Goal: Task Accomplishment & Management: Use online tool/utility

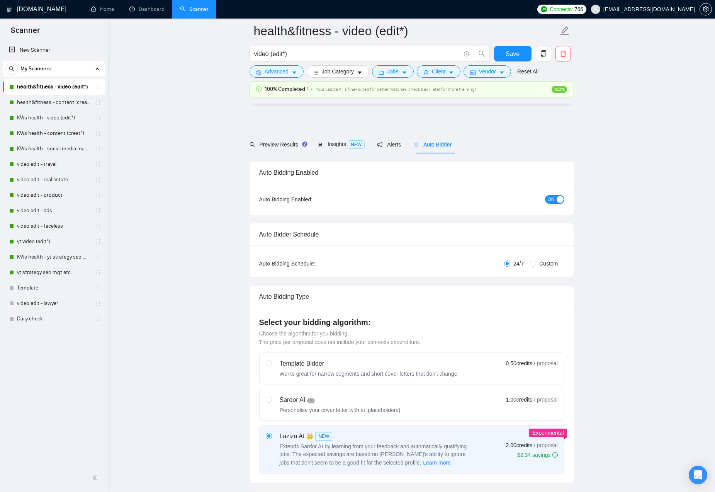
scroll to position [1686, 0]
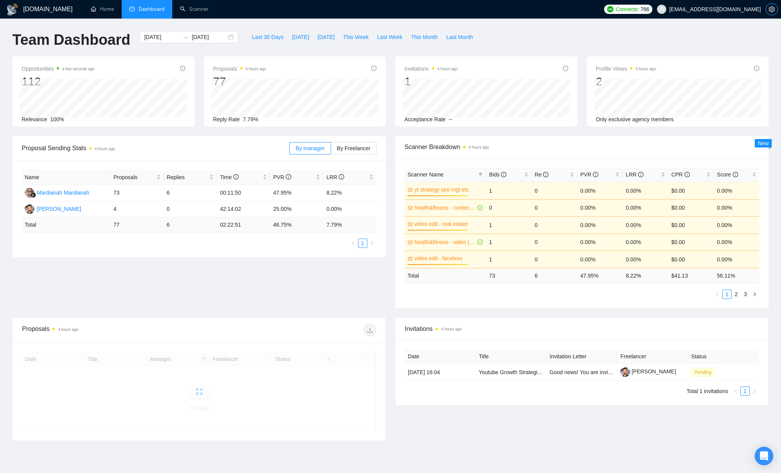
click at [774, 11] on icon "setting" at bounding box center [772, 9] width 6 height 6
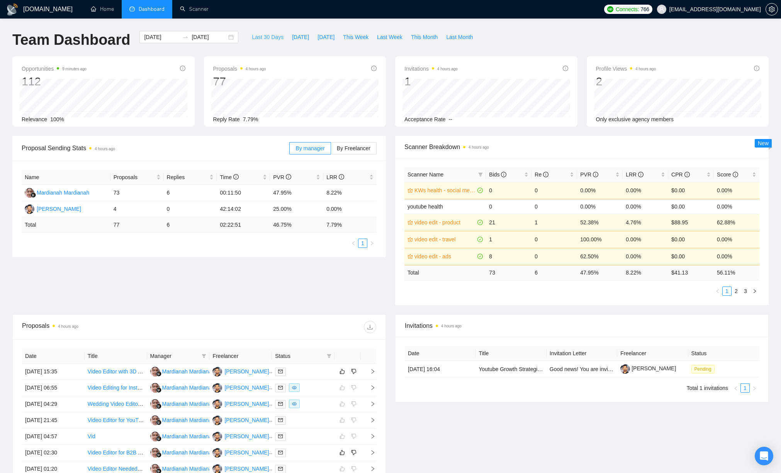
click at [267, 34] on span "Last 30 Days" at bounding box center [268, 37] width 32 height 9
type input "2025-08-18"
type input "2025-09-17"
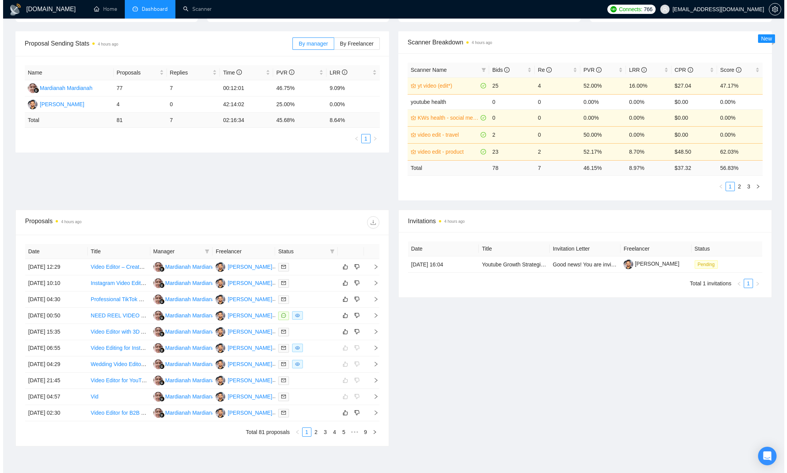
scroll to position [106, 0]
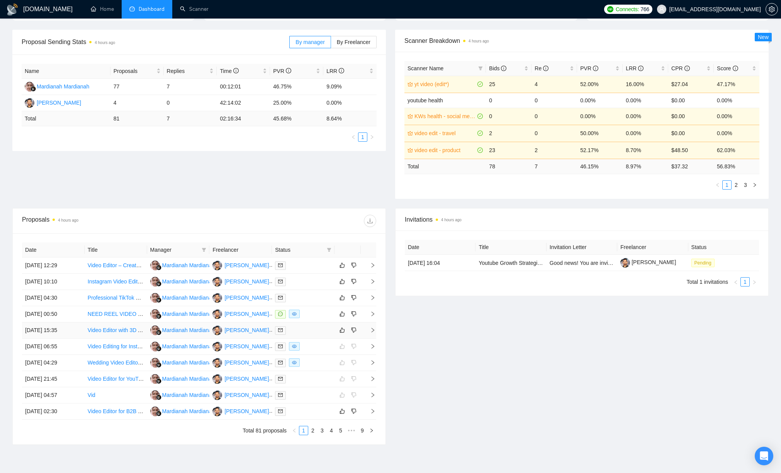
click at [322, 329] on div at bounding box center [303, 330] width 56 height 9
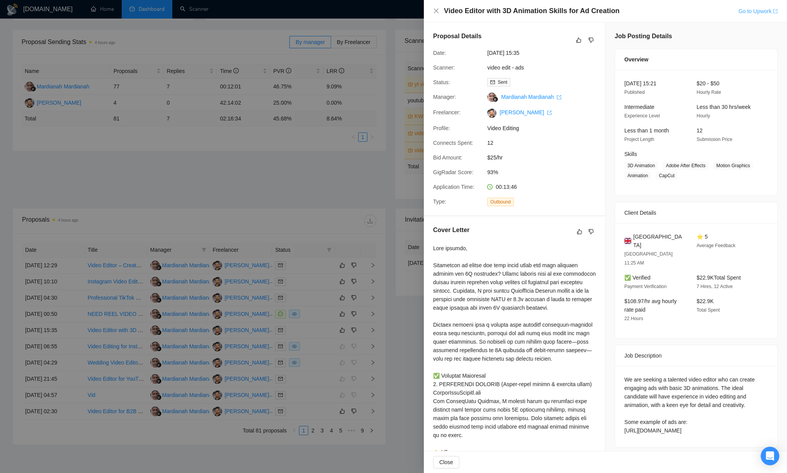
click at [762, 12] on link "Go to Upwork" at bounding box center [757, 11] width 39 height 6
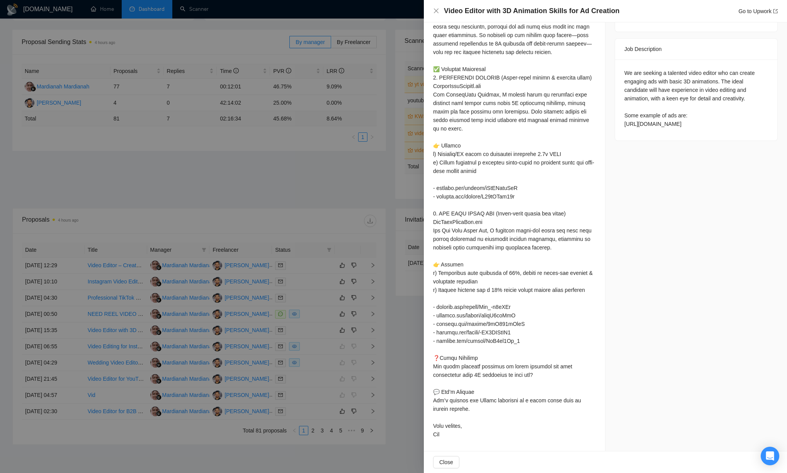
scroll to position [0, 0]
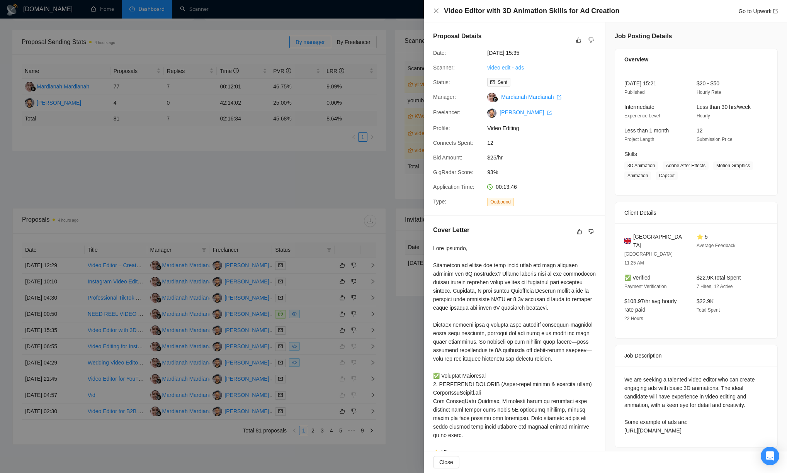
click at [516, 67] on link "video edit - ads" at bounding box center [505, 68] width 37 height 6
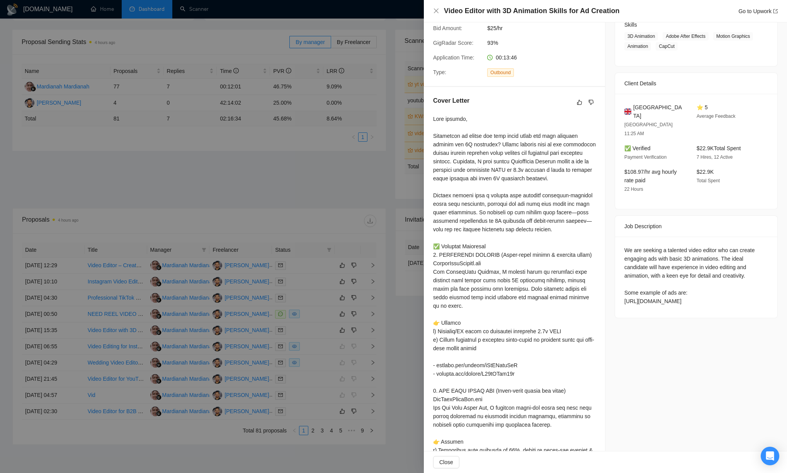
scroll to position [332, 0]
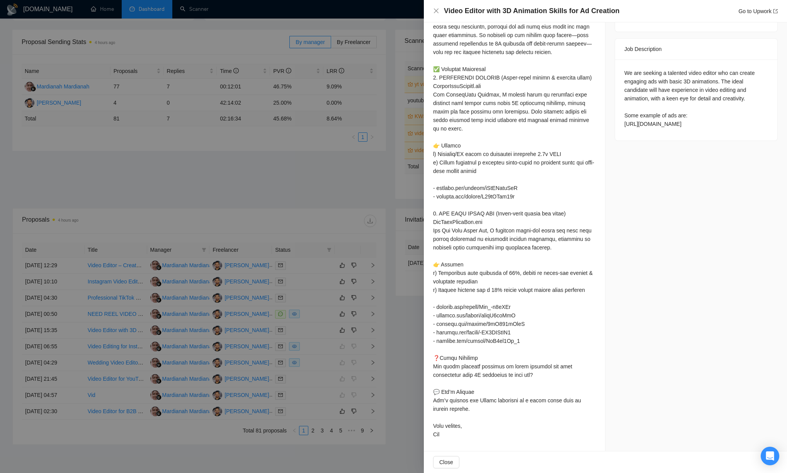
click at [682, 88] on div "We are seeking a talented video editor who can create engaging ads with basic 3…" at bounding box center [696, 99] width 144 height 60
drag, startPoint x: 681, startPoint y: 89, endPoint x: 622, endPoint y: 82, distance: 59.1
click at [624, 82] on div "We are seeking a talented video editor who can create engaging ads with basic 3…" at bounding box center [696, 99] width 144 height 60
copy div "https://www.facebook.com/ads/library/?id=638890472329102"
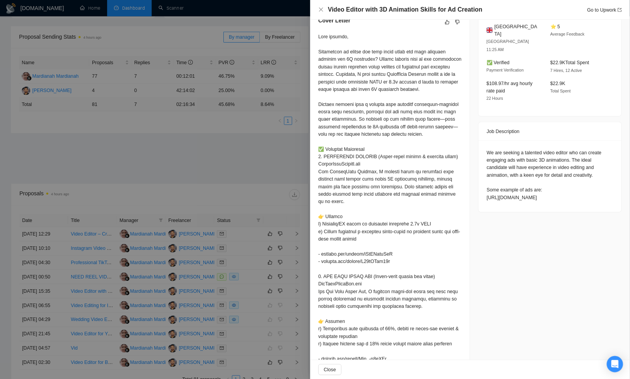
scroll to position [207, 0]
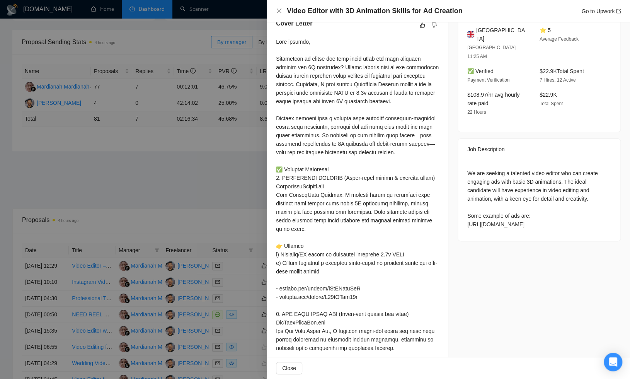
click at [441, 176] on div "Cover Letter" at bounding box center [357, 281] width 181 height 542
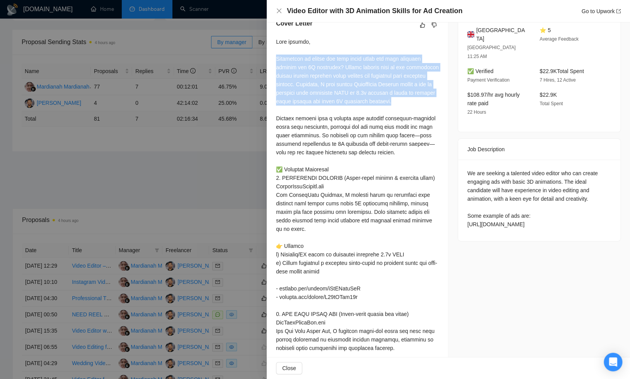
drag, startPoint x: 302, startPoint y: 118, endPoint x: 277, endPoint y: 67, distance: 56.5
click at [277, 67] on div at bounding box center [357, 288] width 163 height 502
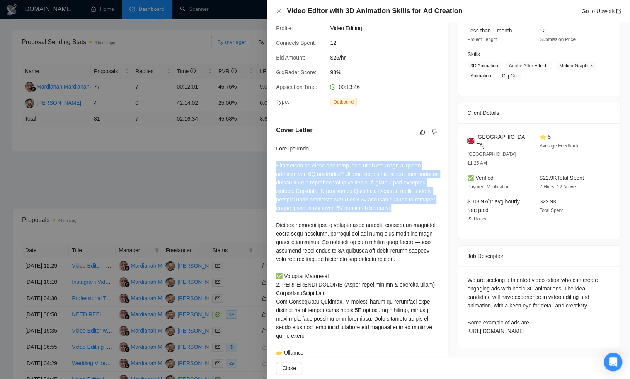
scroll to position [111, 0]
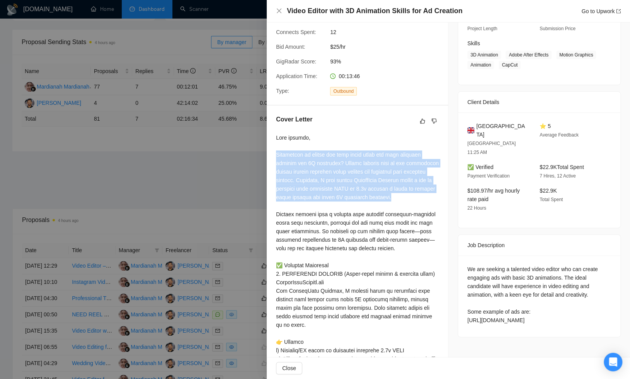
copy div "Struggling to create ads that truly stand out with engaging visuals and 3D anim…"
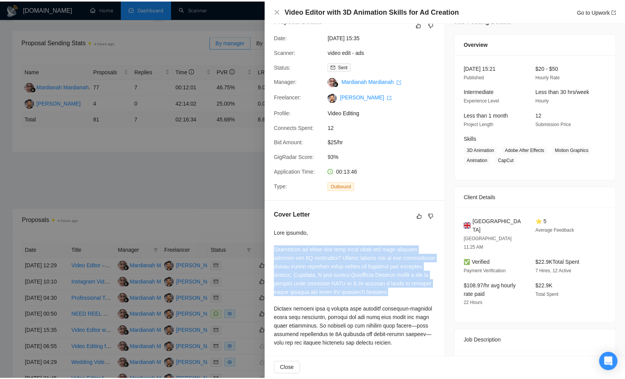
scroll to position [0, 0]
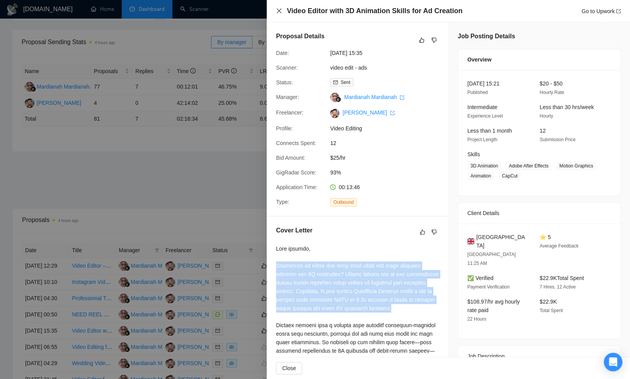
click at [278, 12] on icon "close" at bounding box center [279, 11] width 6 height 6
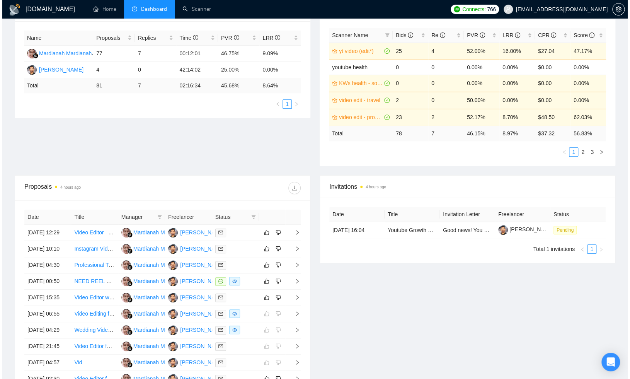
scroll to position [141, 0]
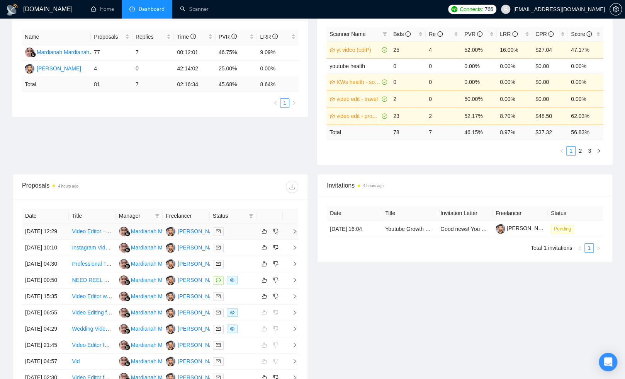
click at [240, 236] on div at bounding box center [233, 231] width 41 height 9
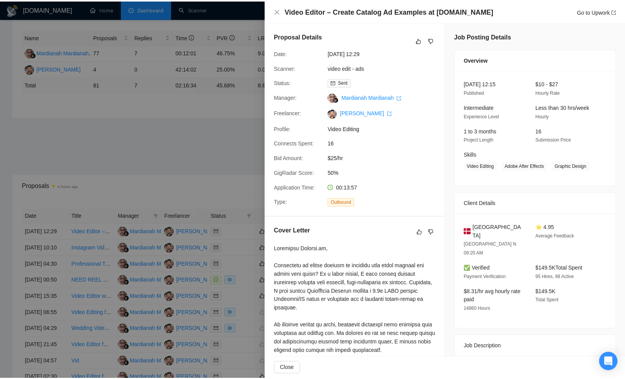
scroll to position [259, 0]
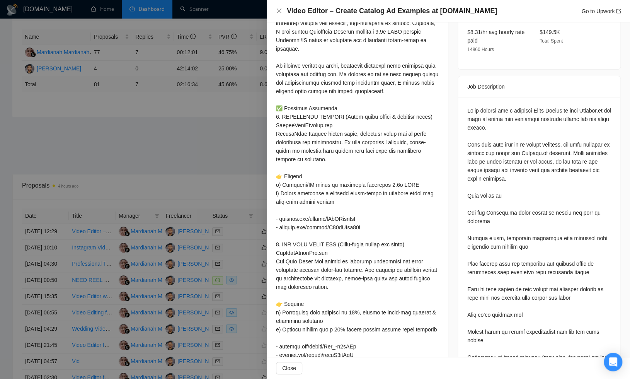
click at [192, 151] on div at bounding box center [315, 189] width 630 height 379
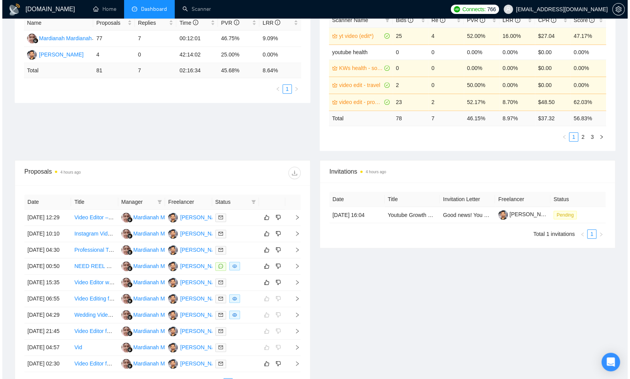
scroll to position [156, 0]
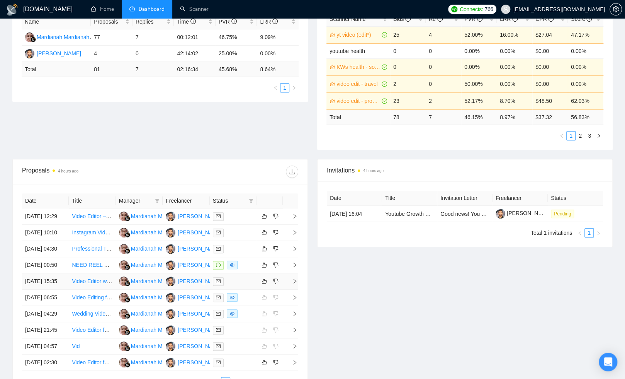
click at [247, 286] on div at bounding box center [233, 281] width 41 height 9
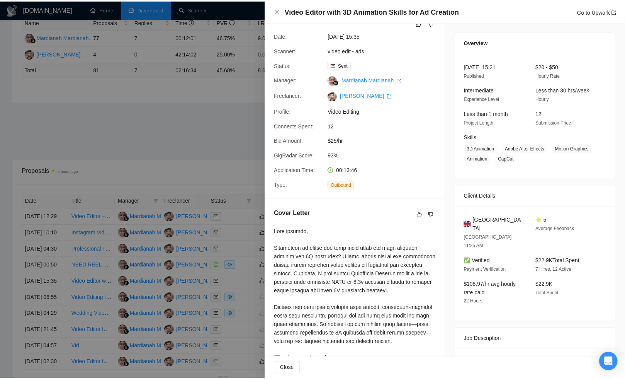
scroll to position [17, 0]
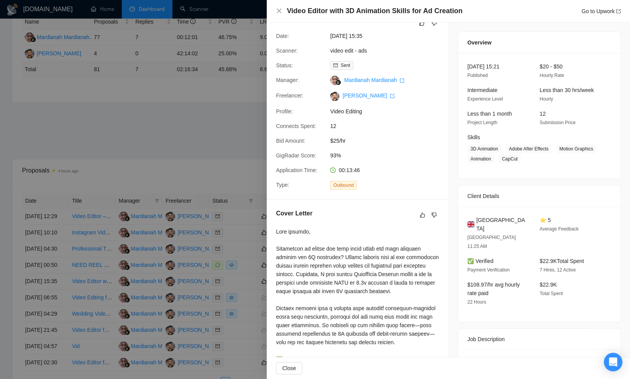
click at [206, 116] on div at bounding box center [315, 189] width 630 height 379
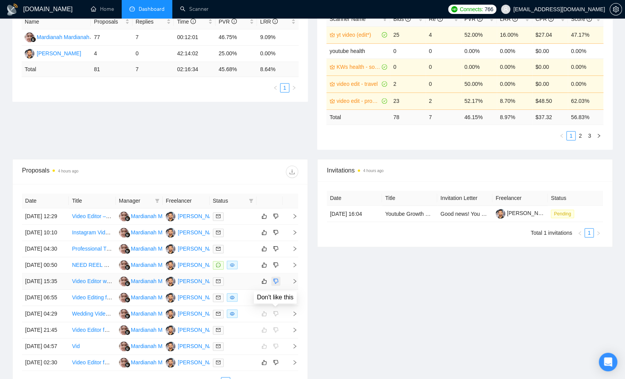
click at [275, 284] on icon "dislike" at bounding box center [275, 281] width 5 height 6
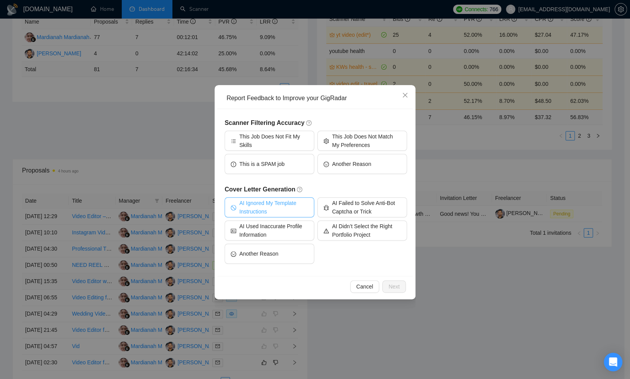
click at [298, 210] on span "AI Ignored My Template Instructions" at bounding box center [273, 207] width 69 height 17
click at [399, 287] on span "Next" at bounding box center [393, 286] width 11 height 9
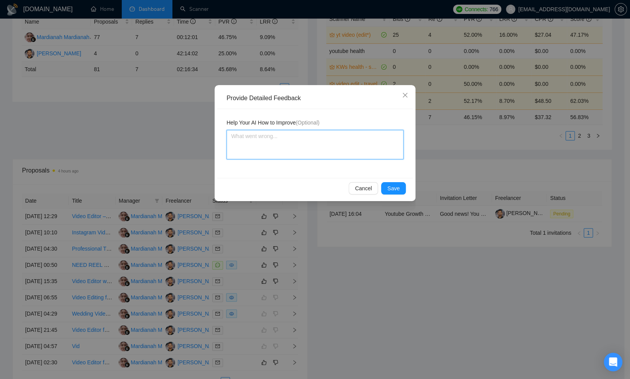
drag, startPoint x: 306, startPoint y: 141, endPoint x: 333, endPoint y: 154, distance: 30.1
click at [306, 141] on textarea at bounding box center [314, 144] width 177 height 29
type textarea "AF"
type textarea "AFt"
type textarea "AFte"
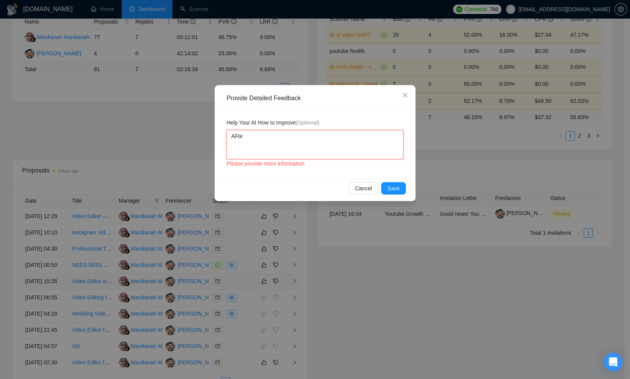
type textarea "AFter"
type textarea "AFte"
type textarea "AFt"
type textarea "AF"
type textarea "A"
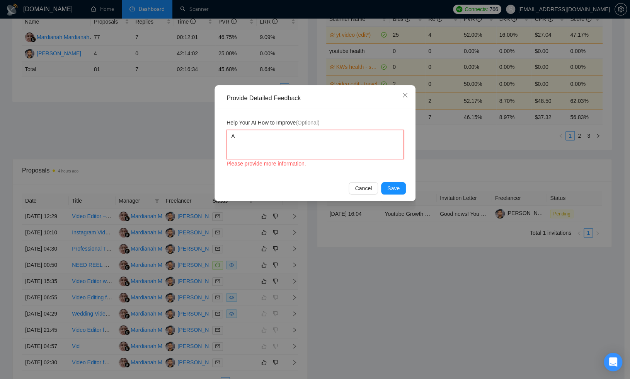
type textarea "Af"
type textarea "Aft"
type textarea "Afte"
type textarea "After"
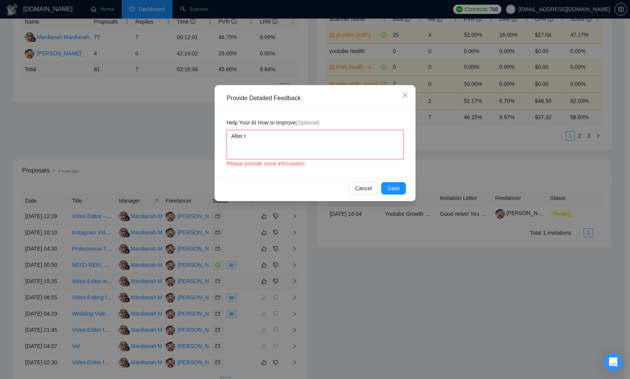
type textarea "After th"
type textarea "After the"
type textarea "After th"
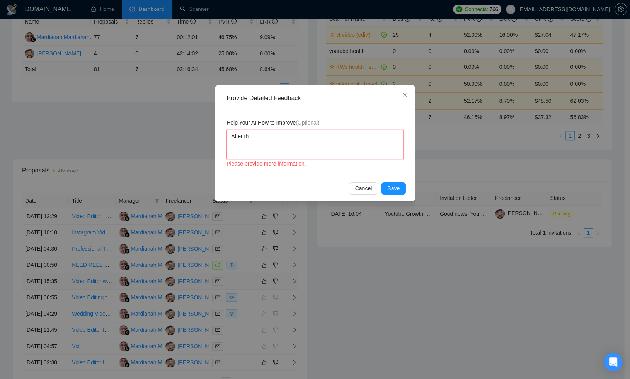
type textarea "After t"
type textarea "After"
type textarea "After w"
type textarea "After wi"
type textarea "After w"
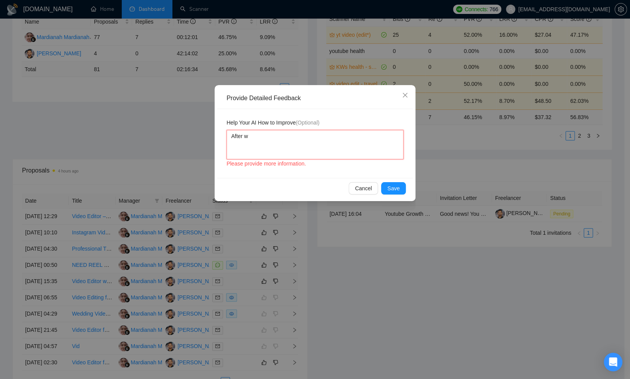
type textarea "After wr"
type textarea "After wri"
type textarea "After writ"
type textarea "After writi"
type textarea "After writin"
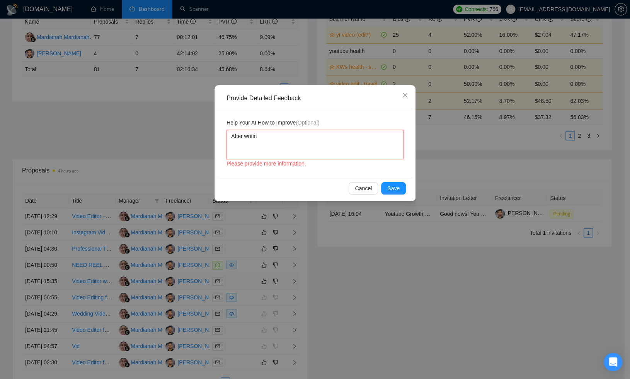
type textarea "After writing"
type textarea "After writing t"
type textarea "After writing th"
type textarea "After writing the"
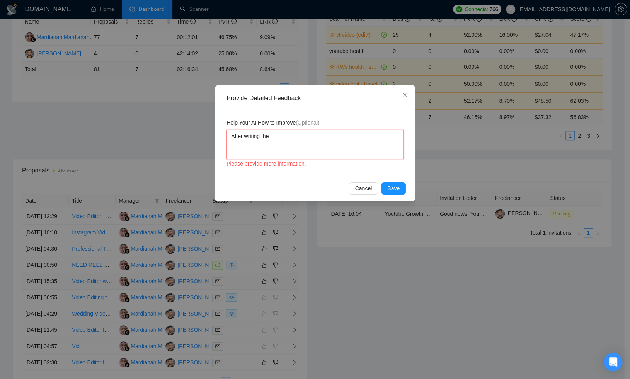
type textarea "After writing the"
type textarea "After writing the f"
type textarea "After writing the fi"
type textarea "After writing the fir"
type textarea "After writing the firs"
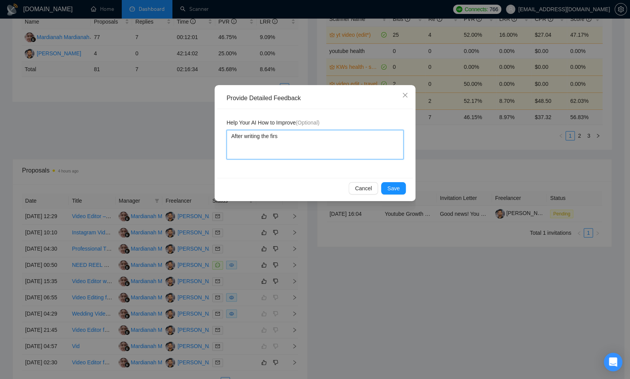
type textarea "After writing the first"
type textarea "After writing the first s"
type textarea "After writing the first se"
type textarea "After writing the first sen"
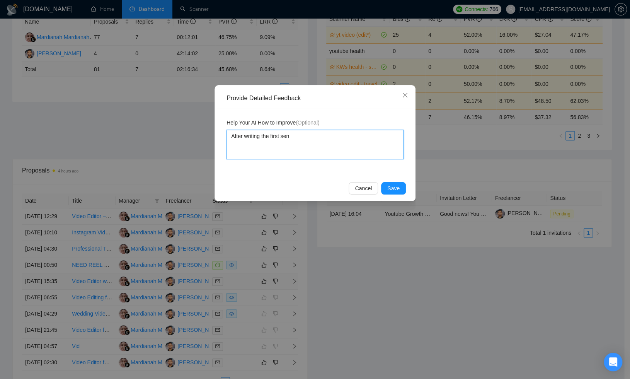
type textarea "After writing the first sent"
type textarea "After writing the first sente"
type textarea "After writing the first senten"
type textarea "After writing the first sentenc"
type textarea "After writing the first sentence"
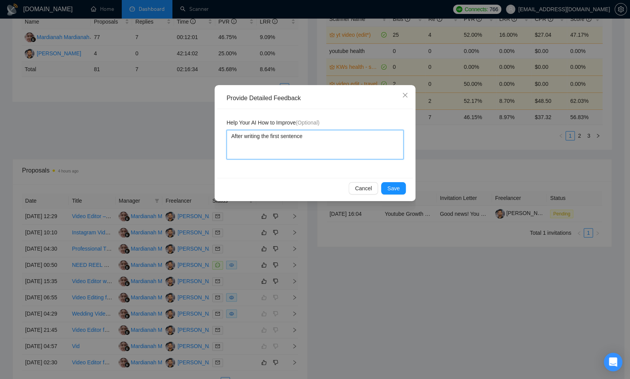
type textarea "After writing the first sentence"
type textarea "After writing the first sentence i"
type textarea "After writing the first sentence in"
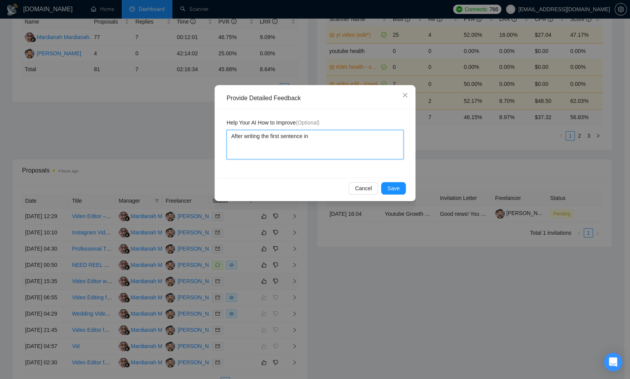
type textarea "After writing the first sentence i"
type textarea "After writing the first sentence"
type textarea "After writing the first sentence w"
type textarea "After writing the first sentence wi"
type textarea "After writing the first sentence wit"
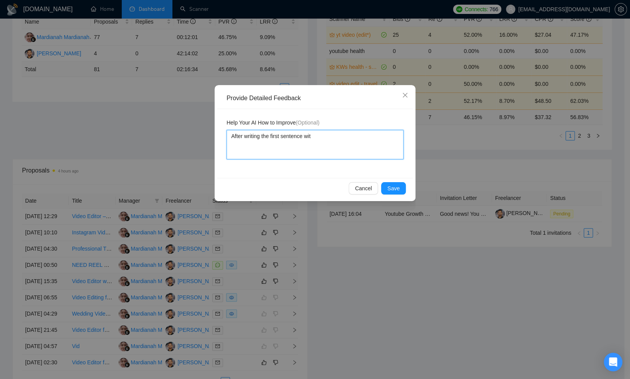
type textarea "After writing the first sentence with"
type textarea "After writing the first sentence withi"
type textarea "After writing the first sentence within"
type textarea "After writing the first sentence within 2"
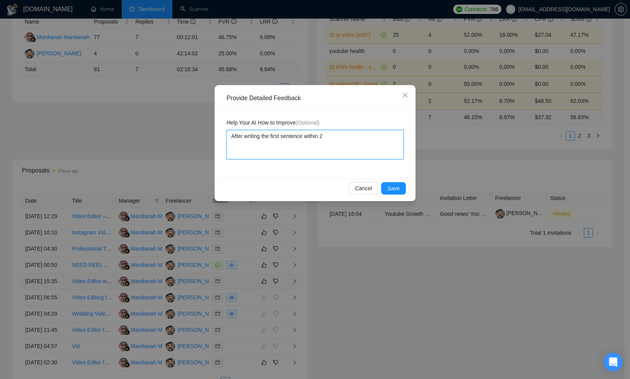
type textarea "After writing the first sentence within 20"
type textarea "After writing the first sentence within 200"
type textarea "After writing the first sentence within 200 c"
type textarea "After writing the first sentence within 200 ch"
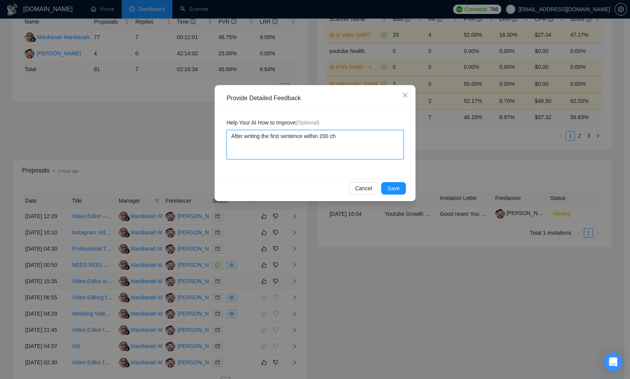
type textarea "After writing the first sentence within 200 cha"
type textarea "After writing the first sentence within 200 char"
type textarea "After writing the first sentence within 200 chara"
type textarea "After writing the first sentence within 200 charac"
type textarea "After writing the first sentence within 200 charact"
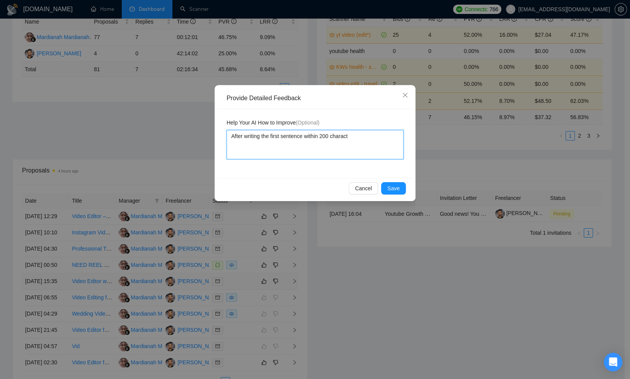
type textarea "After writing the first sentence within 200 characte"
type textarea "After writing the first sentence within 200 character"
type textarea "After writing the first sentence within 200 characters"
click at [271, 138] on textarea "After writing the first sentence within 200 characters" at bounding box center [314, 144] width 177 height 29
type textarea "After writing th first sentence within 200 characters"
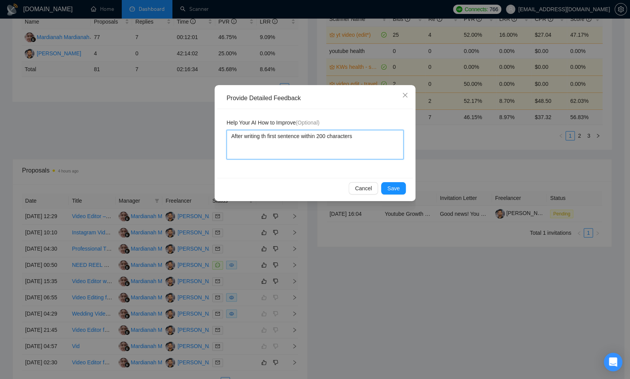
type textarea "After writing t first sentence within 200 characters"
type textarea "After writing first sentence within 200 characters"
type textarea "After writing a first sentence within 200 characters"
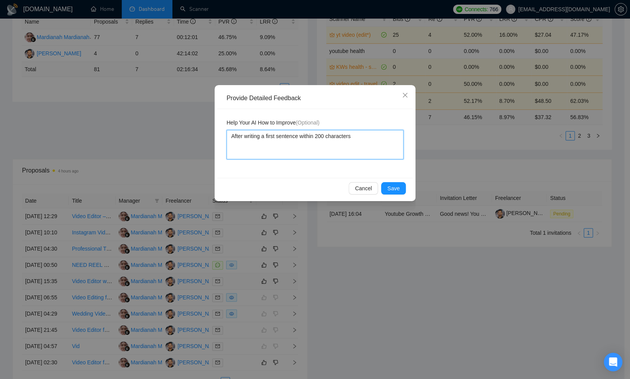
type textarea "After writing a first sentence within 200 characters"
type textarea "After writing a v first sentence within 200 characters"
type textarea "After writing a ver first sentence within 200 characters"
type textarea "After writing a very first sentence within 200 characters"
type textarea "After writing a very c first sentence within 200 characters"
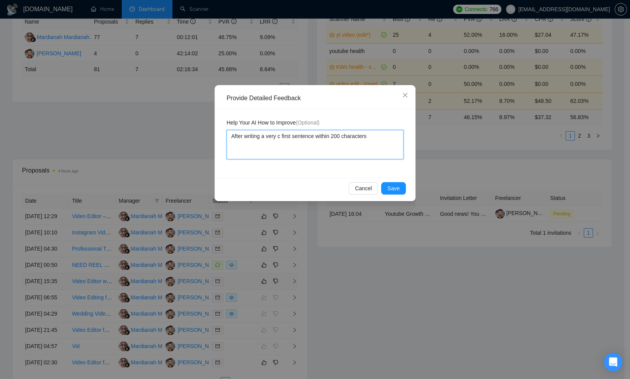
type textarea "After writing a very ca first sentence within 200 characters"
type textarea "After writing a very cat first sentence within 200 characters"
type textarea "After writing a very catc first sentence within 200 characters"
type textarea "After writing a very catch first sentence within 200 characters"
type textarea "After writing a very catchy first sentence within 200 characters"
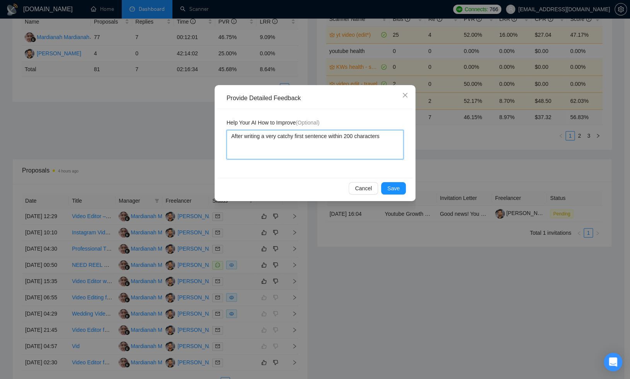
type textarea "After writing a very catchy, first sentence within 200 characters"
type textarea "After writing a very catchy, first sentence within 200 characters,"
type textarea "After writing a very catchy, first sentence within 200 characters, q"
type textarea "After writing a very catchy, first sentence within 200 characters, qu"
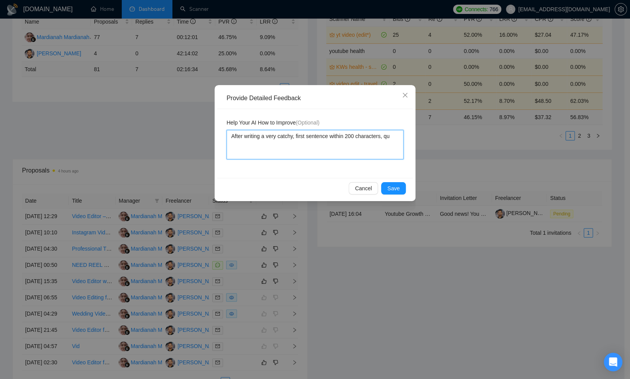
type textarea "After writing a very catchy, first sentence within 200 characters, quo"
click at [361, 189] on span "Cancel" at bounding box center [363, 188] width 17 height 9
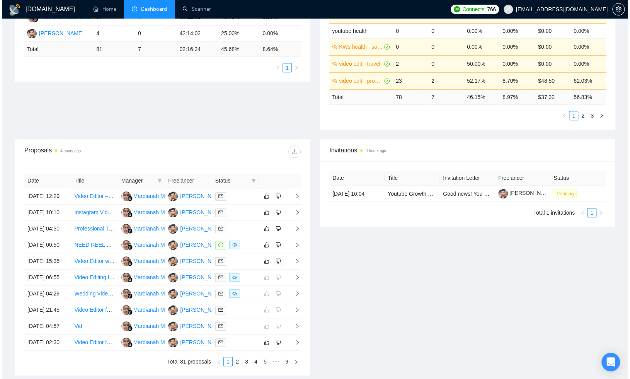
scroll to position [179, 0]
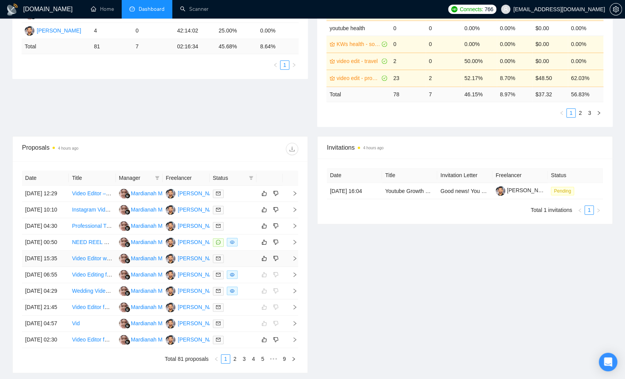
click at [242, 263] on div at bounding box center [233, 258] width 41 height 9
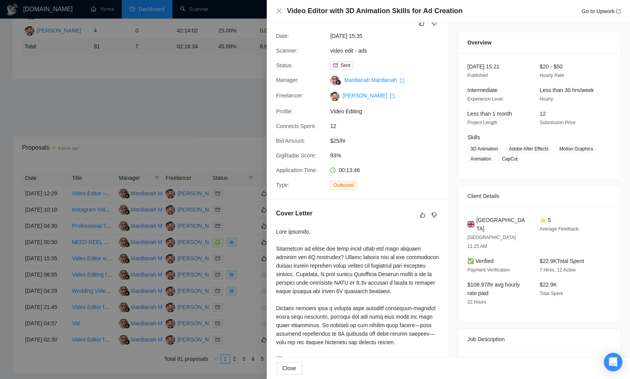
click at [235, 117] on div at bounding box center [315, 189] width 630 height 379
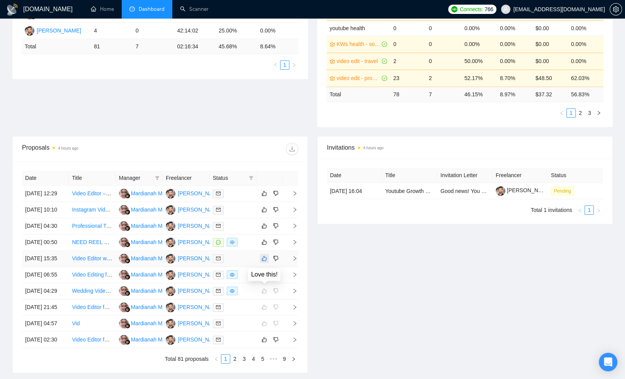
click at [264, 261] on icon "like" at bounding box center [264, 258] width 5 height 6
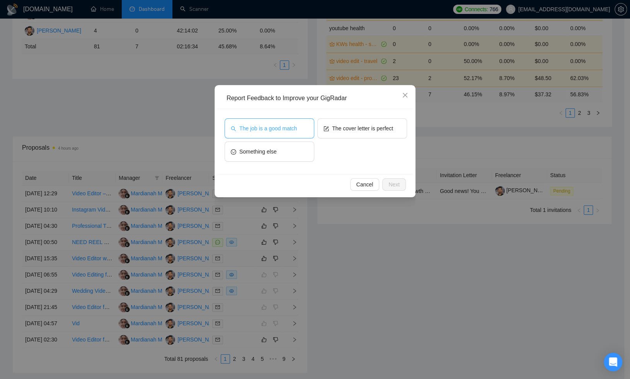
click at [295, 122] on button "The job is a good match" at bounding box center [270, 128] width 90 height 20
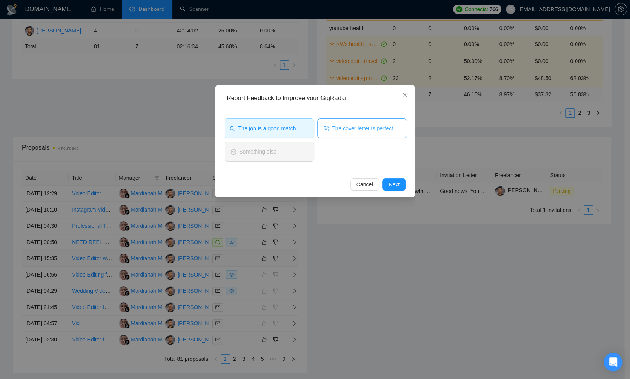
click at [333, 125] on span "The cover letter is perfect" at bounding box center [362, 128] width 61 height 9
click at [394, 182] on span "Next" at bounding box center [393, 184] width 11 height 9
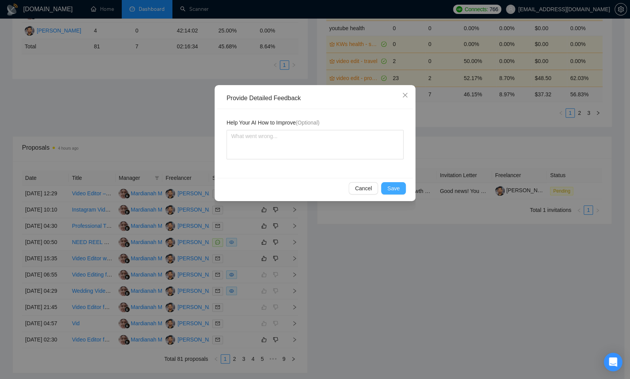
click at [391, 188] on span "Save" at bounding box center [393, 188] width 12 height 9
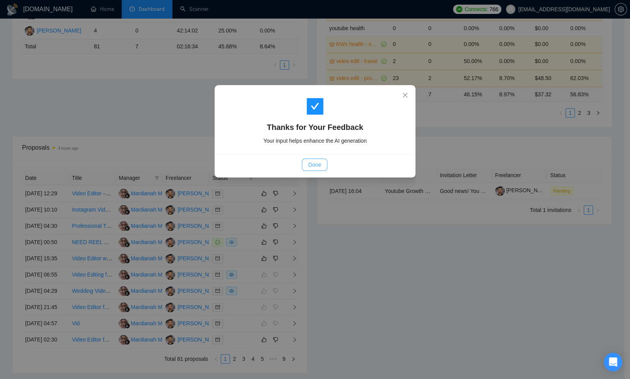
drag, startPoint x: 316, startPoint y: 165, endPoint x: 343, endPoint y: 253, distance: 91.6
click at [316, 166] on span "Done" at bounding box center [314, 164] width 13 height 9
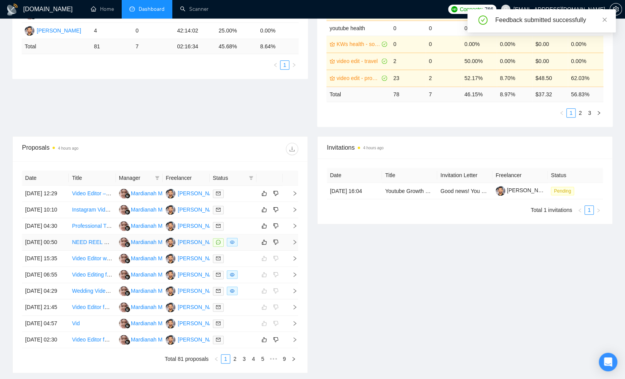
click at [254, 250] on td at bounding box center [233, 242] width 47 height 16
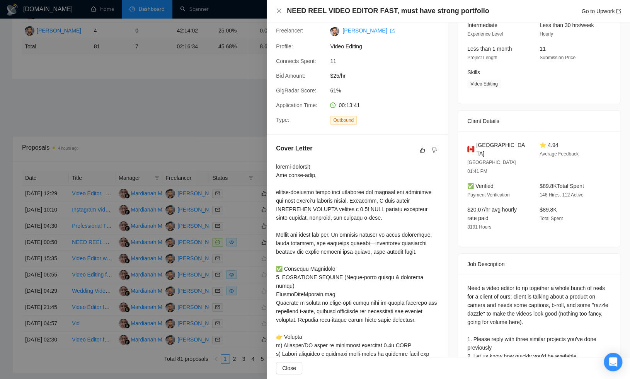
scroll to position [89, 0]
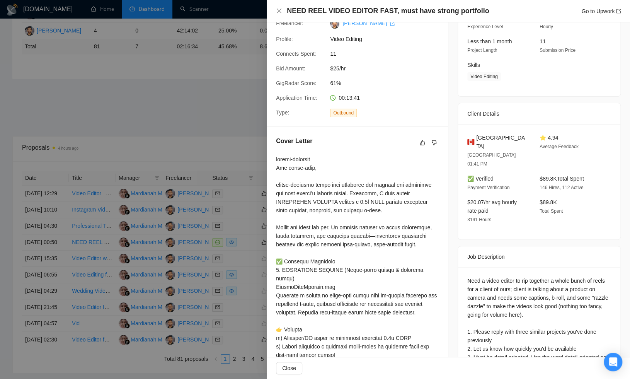
click at [192, 124] on div at bounding box center [315, 189] width 630 height 379
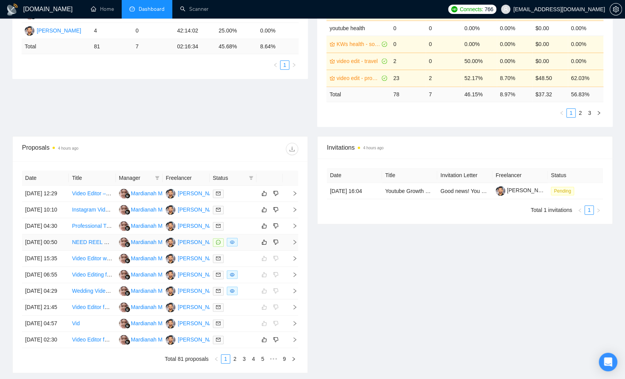
click at [251, 247] on div at bounding box center [233, 242] width 41 height 9
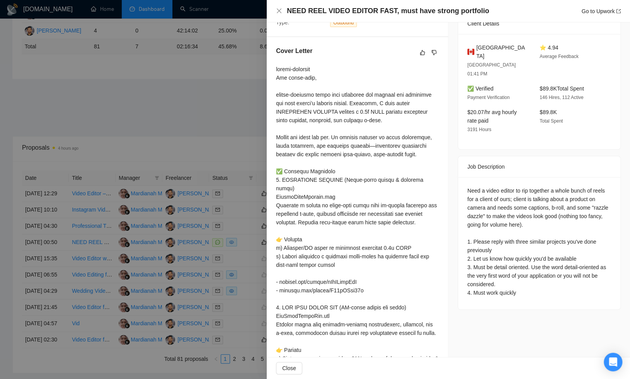
scroll to position [180, 0]
click at [238, 114] on div at bounding box center [315, 189] width 630 height 379
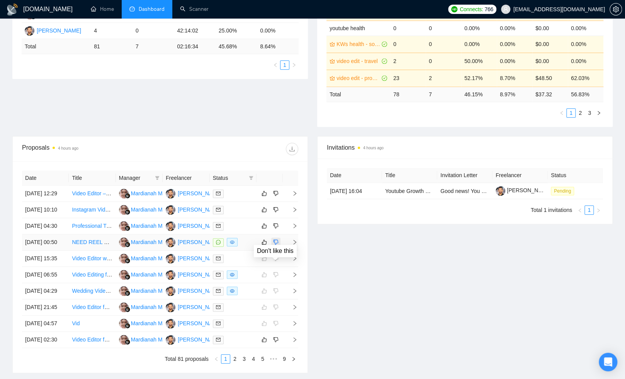
click at [277, 245] on icon "dislike" at bounding box center [275, 242] width 5 height 6
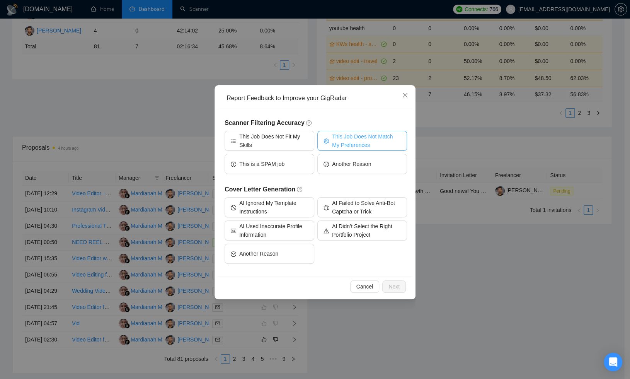
click at [350, 139] on span "This Job Does Not Match My Preferences" at bounding box center [366, 140] width 69 height 17
click at [400, 286] on button "Next" at bounding box center [394, 286] width 24 height 12
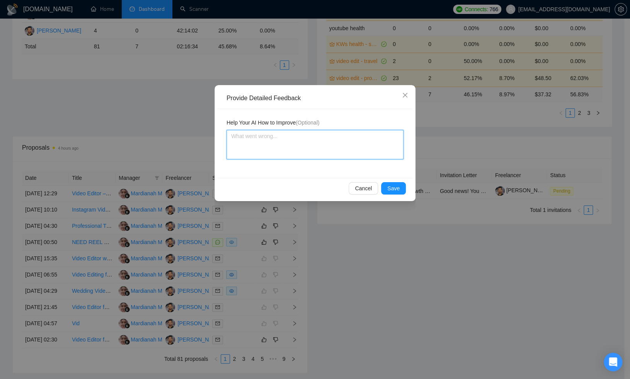
click at [318, 148] on textarea at bounding box center [314, 144] width 177 height 29
drag, startPoint x: 280, startPoint y: 145, endPoint x: 230, endPoint y: 134, distance: 51.1
click at [230, 134] on textarea "Don't apply for jobs in which the client want work for his client (not for his …" at bounding box center [314, 144] width 177 height 29
paste textarea "jobs where the client is outsourcing work on behalf of their own client, rather…"
click at [230, 136] on textarea "jobs where the client is outsourcing work on behalf of their own client, rather…" at bounding box center [314, 144] width 177 height 29
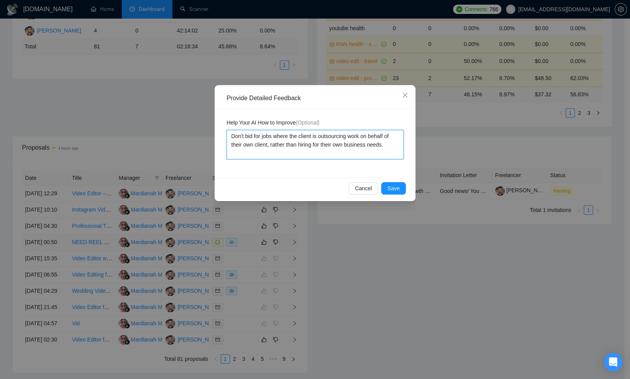
click at [231, 136] on textarea "Don't bid for jobs where the client is outsourcing work on behalf of their own …" at bounding box center [314, 144] width 177 height 29
drag, startPoint x: 400, startPoint y: 145, endPoint x: 402, endPoint y: 148, distance: 4.3
click at [400, 145] on textarea "1. Don't bid for jobs where the client is outsourcing work on behalf of their o…" at bounding box center [314, 144] width 177 height 29
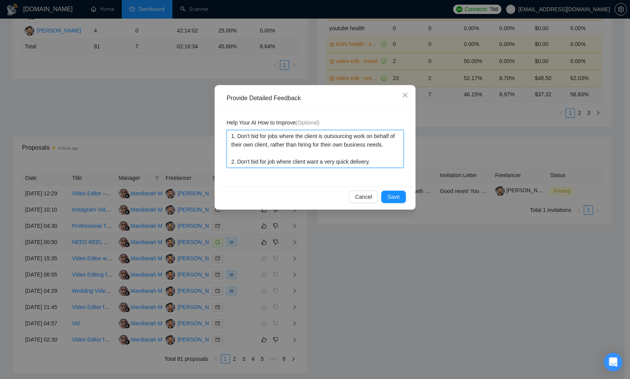
drag, startPoint x: 381, startPoint y: 161, endPoint x: 238, endPoint y: 161, distance: 143.0
click at [238, 161] on textarea "1. Don't bid for jobs where the client is outsourcing work on behalf of their o…" at bounding box center [314, 149] width 177 height 38
paste textarea "job posts with urgent or same-day delivery requirements"
drag, startPoint x: 237, startPoint y: 163, endPoint x: 279, endPoint y: 178, distance: 44.5
click at [238, 163] on textarea "1. Don't bid for jobs where the client is outsourcing work on behalf of their o…" at bounding box center [314, 149] width 177 height 38
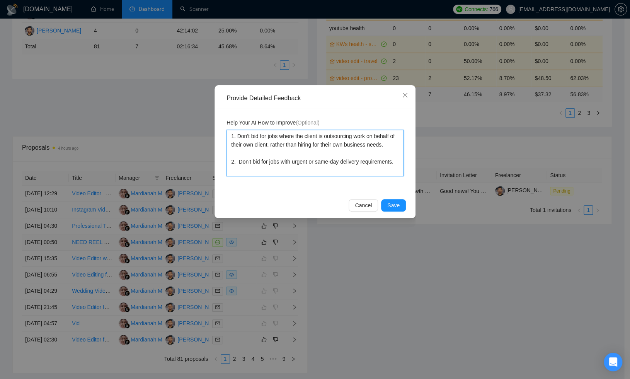
click at [311, 163] on textarea "1. Don't bid for jobs where the client is outsourcing work on behalf of their o…" at bounding box center [314, 153] width 177 height 46
drag, startPoint x: 268, startPoint y: 169, endPoint x: 227, endPoint y: 135, distance: 53.0
click at [227, 135] on textarea "1. Don't bid for jobs where the client is outsourcing work on behalf of their o…" at bounding box center [314, 153] width 177 height 46
click at [389, 204] on span "Save" at bounding box center [393, 205] width 12 height 9
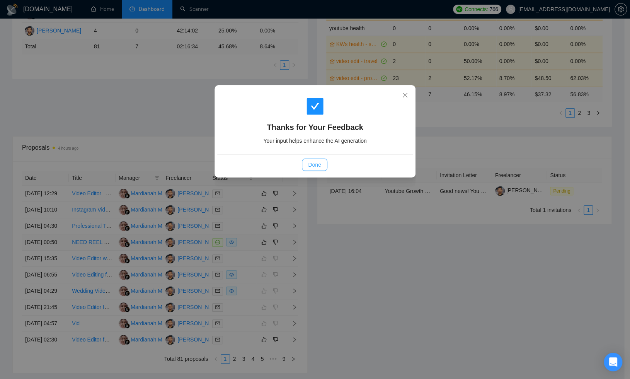
drag, startPoint x: 318, startPoint y: 162, endPoint x: 438, endPoint y: 28, distance: 180.0
click at [318, 162] on span "Done" at bounding box center [314, 164] width 13 height 9
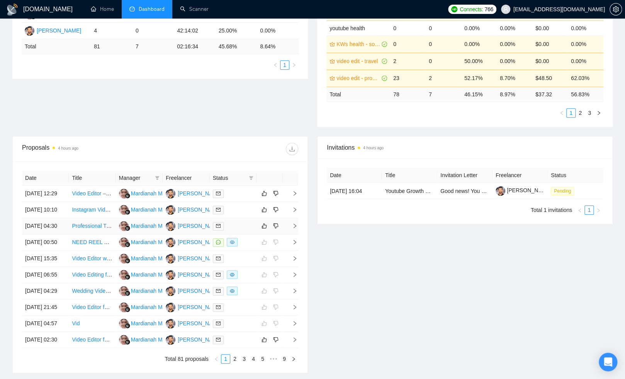
click at [246, 234] on td at bounding box center [233, 226] width 47 height 16
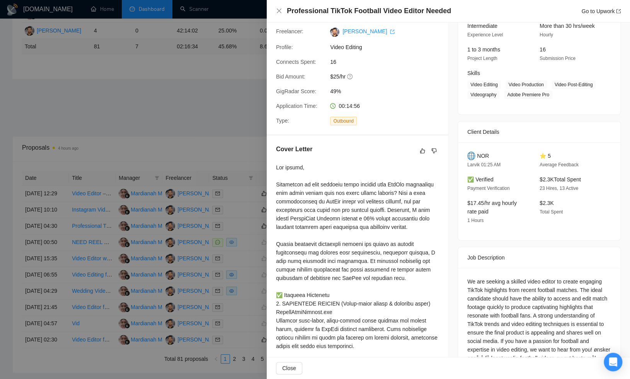
scroll to position [0, 0]
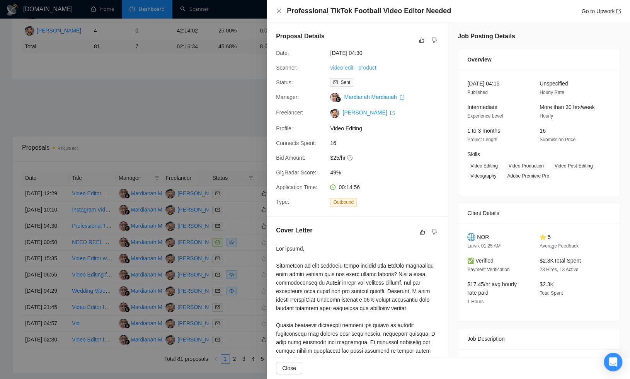
click at [349, 69] on link "video edit - product" at bounding box center [353, 68] width 46 height 6
click at [594, 12] on link "Go to Upwork" at bounding box center [600, 11] width 39 height 6
click at [279, 12] on icon "close" at bounding box center [279, 11] width 6 height 6
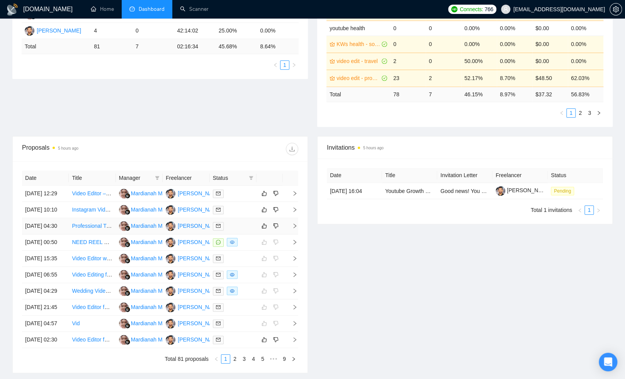
click at [248, 230] on div at bounding box center [233, 225] width 41 height 9
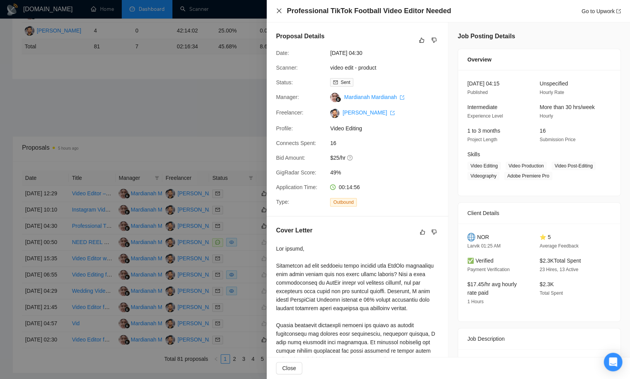
click at [280, 10] on icon "close" at bounding box center [279, 11] width 6 height 6
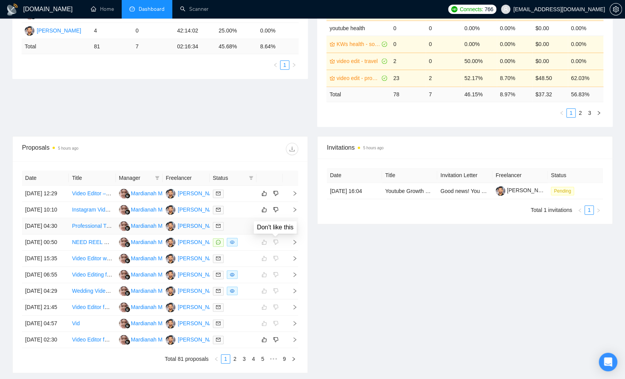
click at [276, 229] on icon "dislike" at bounding box center [275, 226] width 5 height 6
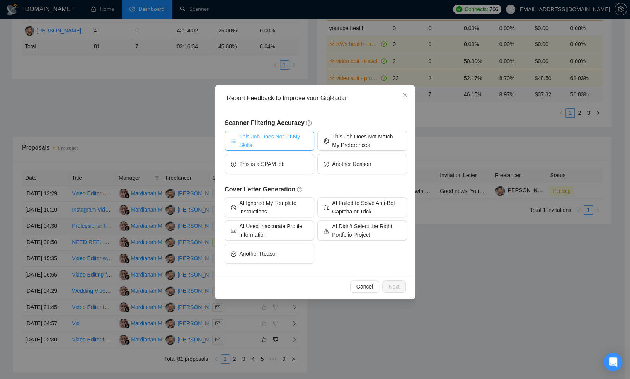
click at [305, 139] on span "This Job Does Not Fit My Skills" at bounding box center [273, 140] width 69 height 17
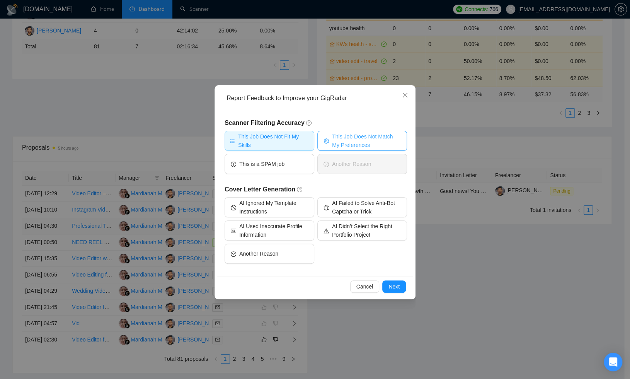
click at [327, 139] on icon "setting" at bounding box center [325, 140] width 5 height 5
click at [399, 289] on span "Next" at bounding box center [393, 286] width 11 height 9
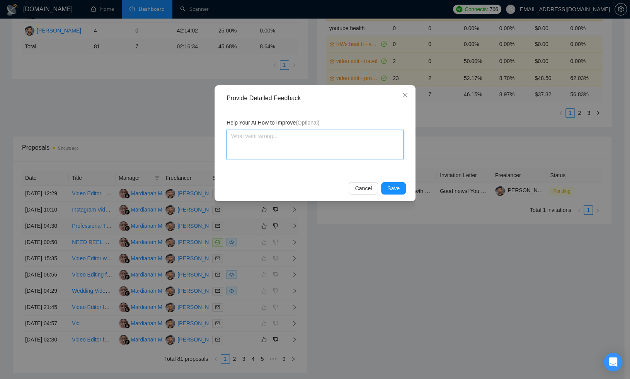
click at [314, 146] on textarea at bounding box center [314, 144] width 177 height 29
click at [231, 136] on textarea "Apply for jobs in which we need to edit a video that has physical product(s)." at bounding box center [314, 144] width 177 height 29
click at [323, 144] on textarea "Only apply for jobs in which we need to edit a video that has physical product(…" at bounding box center [314, 144] width 177 height 29
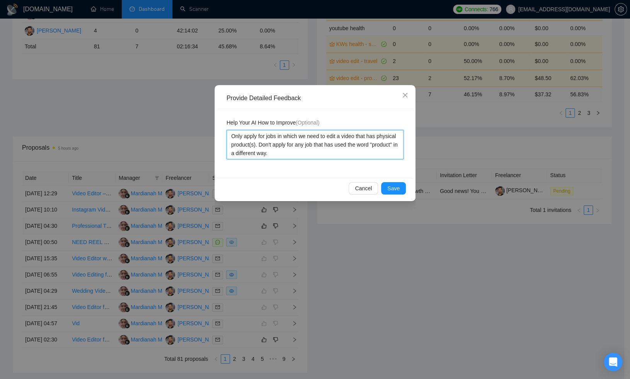
drag, startPoint x: 307, startPoint y: 152, endPoint x: 231, endPoint y: 136, distance: 76.9
click at [228, 136] on textarea "Only apply for jobs in which we need to edit a video that has physical product(…" at bounding box center [314, 144] width 177 height 29
paste textarea "to jobs that involve editing videos featuring physical products. Avoid any job …"
drag, startPoint x: 257, startPoint y: 145, endPoint x: 269, endPoint y: 143, distance: 12.5
click at [269, 143] on textarea "Only apply to jobs that involve editing videos featuring physical products. Avo…" at bounding box center [314, 144] width 177 height 29
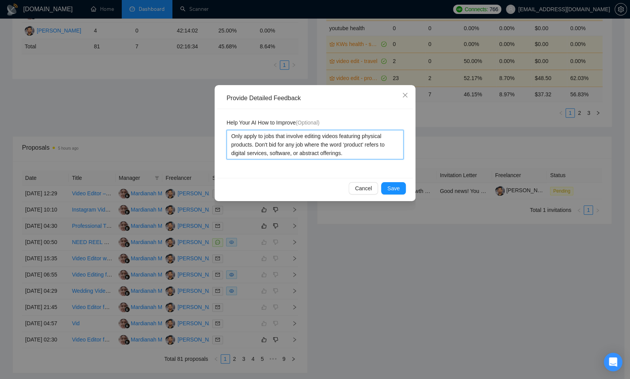
click at [349, 153] on textarea "Only apply to jobs that involve editing videos featuring physical products. Don…" at bounding box center [314, 144] width 177 height 29
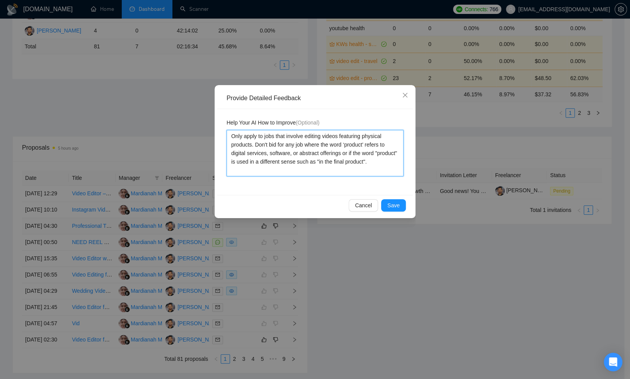
paste textarea "showcasing physical products. Do not bid on jobs where the word ‘product’ refer…"
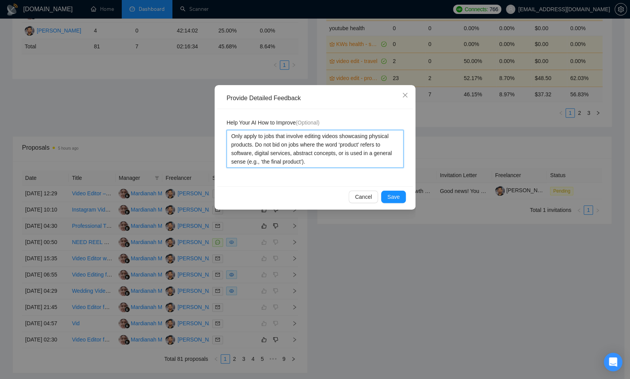
drag, startPoint x: 323, startPoint y: 161, endPoint x: 226, endPoint y: 138, distance: 99.7
click at [226, 138] on textarea "Only apply to jobs that involve editing videos showcasing physical products. Do…" at bounding box center [314, 149] width 177 height 38
click at [400, 196] on button "Save" at bounding box center [393, 197] width 25 height 12
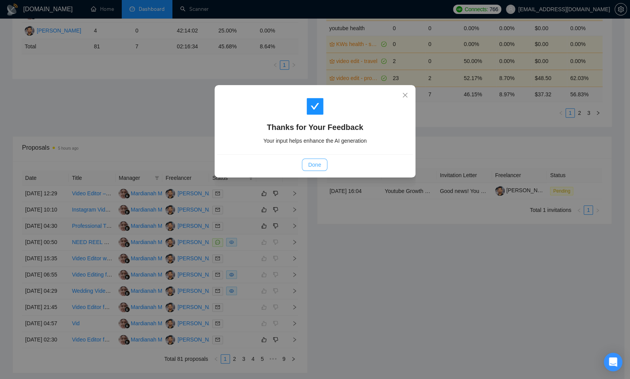
click at [311, 160] on span "Done" at bounding box center [314, 164] width 13 height 9
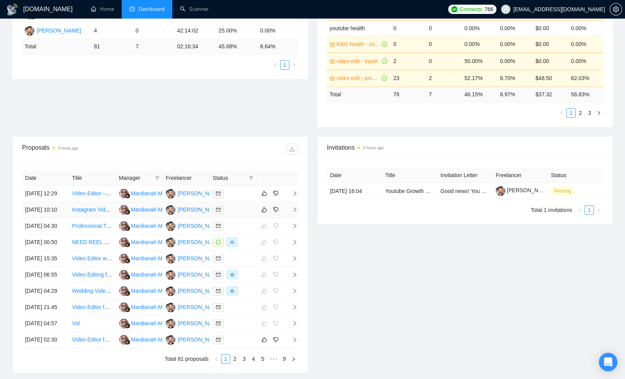
click at [245, 214] on div at bounding box center [233, 209] width 41 height 9
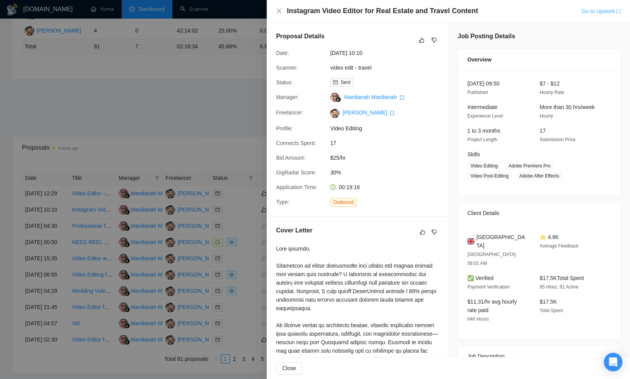
click at [607, 11] on link "Go to Upwork" at bounding box center [600, 11] width 39 height 6
drag, startPoint x: 278, startPoint y: 10, endPoint x: 280, endPoint y: 24, distance: 13.7
click at [278, 10] on icon "close" at bounding box center [279, 11] width 5 height 5
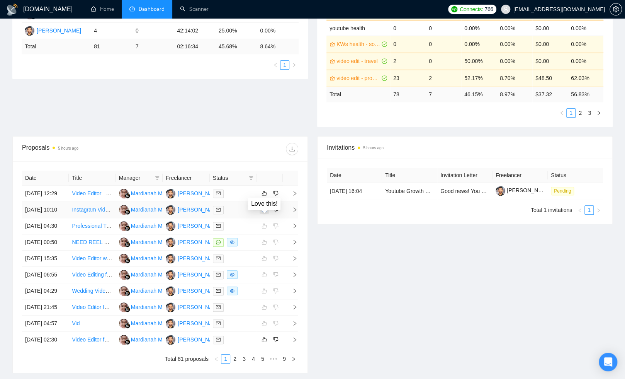
click at [265, 213] on icon "like" at bounding box center [264, 209] width 5 height 6
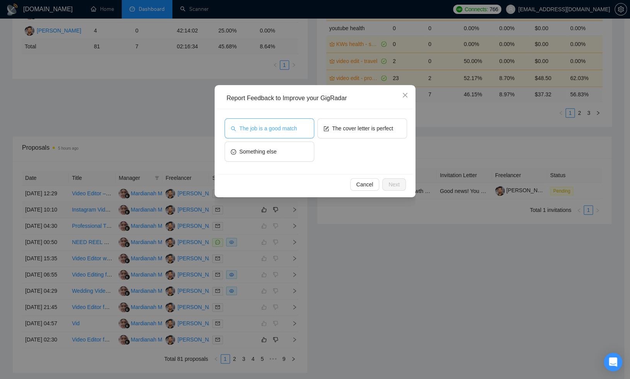
click at [273, 131] on span "The job is a good match" at bounding box center [268, 128] width 58 height 9
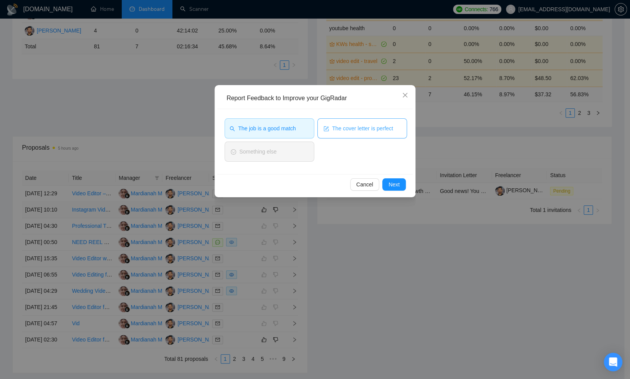
click at [346, 123] on button "The cover letter is perfect" at bounding box center [362, 128] width 90 height 20
click at [399, 183] on span "Next" at bounding box center [393, 184] width 11 height 9
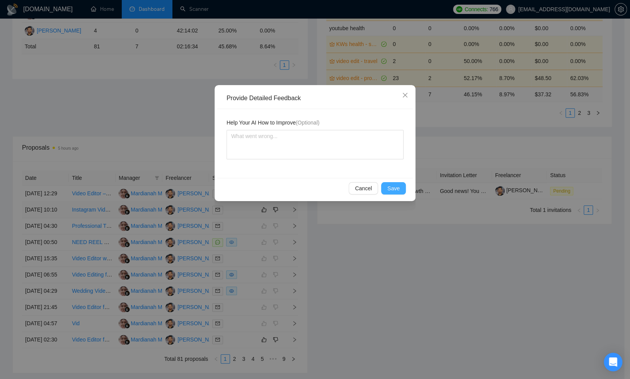
click at [397, 187] on span "Save" at bounding box center [393, 188] width 12 height 9
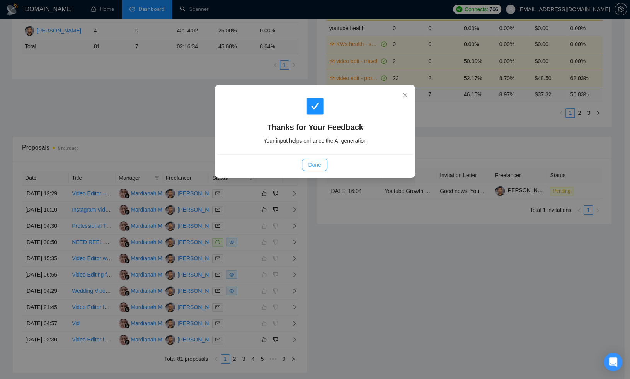
click at [317, 166] on span "Done" at bounding box center [314, 164] width 13 height 9
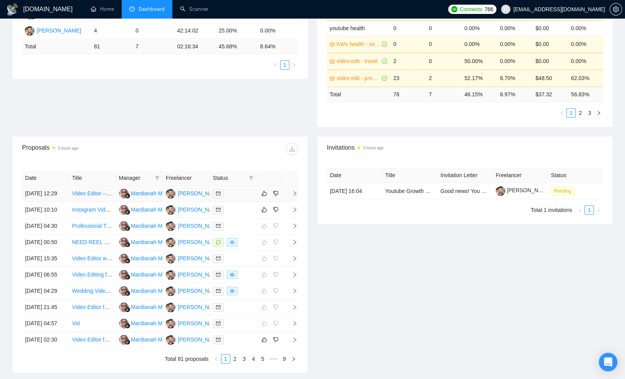
click at [245, 193] on div at bounding box center [233, 193] width 41 height 9
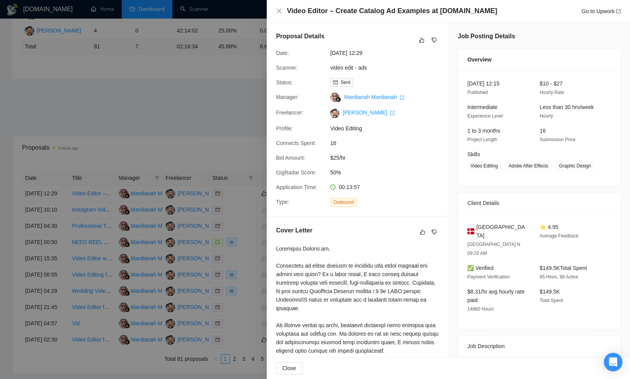
scroll to position [243, 0]
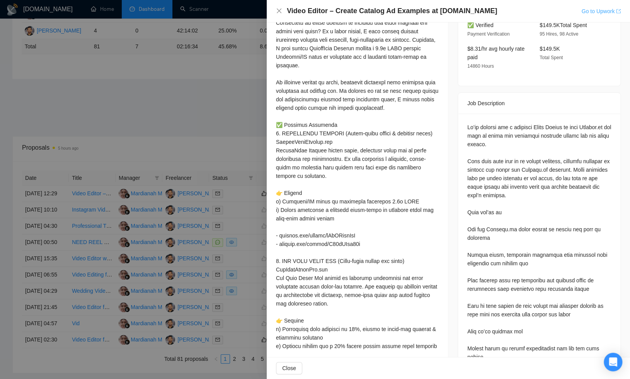
click at [584, 11] on link "Go to Upwork" at bounding box center [600, 11] width 39 height 6
drag, startPoint x: 466, startPoint y: 128, endPoint x: 489, endPoint y: 128, distance: 23.6
click at [489, 128] on div at bounding box center [539, 297] width 144 height 349
copy div "Confect.io"
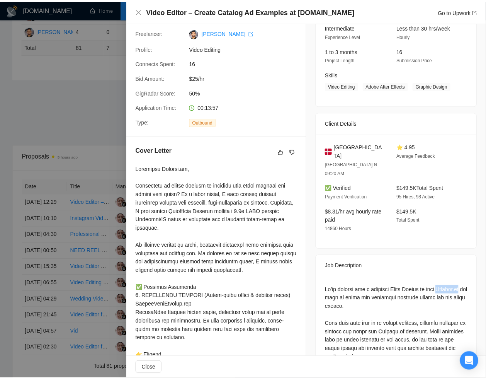
scroll to position [0, 0]
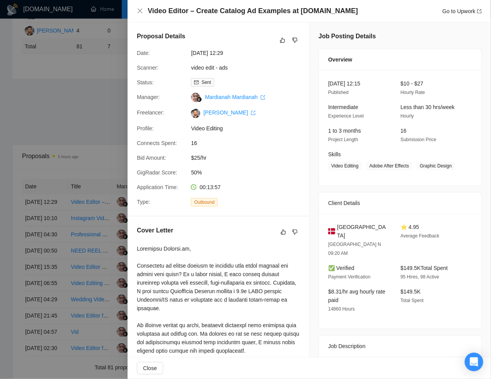
click at [84, 104] on div at bounding box center [245, 189] width 491 height 379
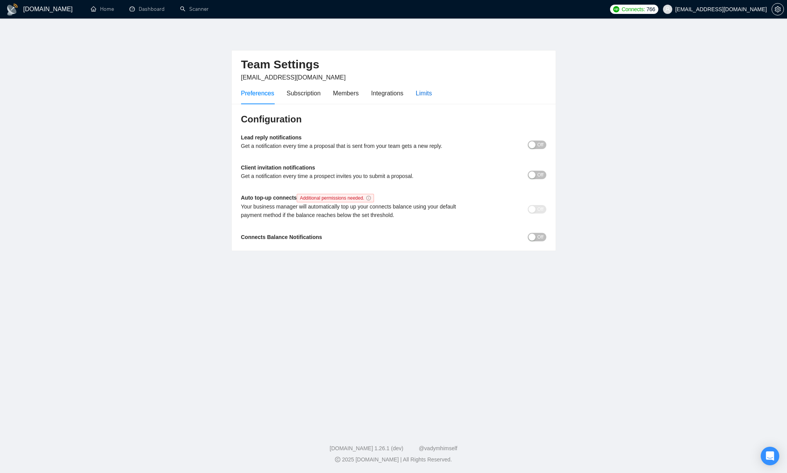
click at [431, 93] on div "Limits" at bounding box center [424, 93] width 16 height 10
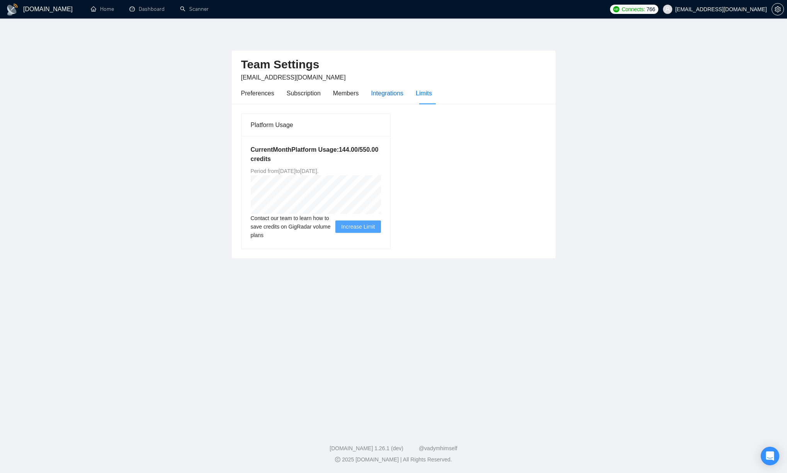
click at [391, 90] on div "Integrations" at bounding box center [387, 93] width 32 height 10
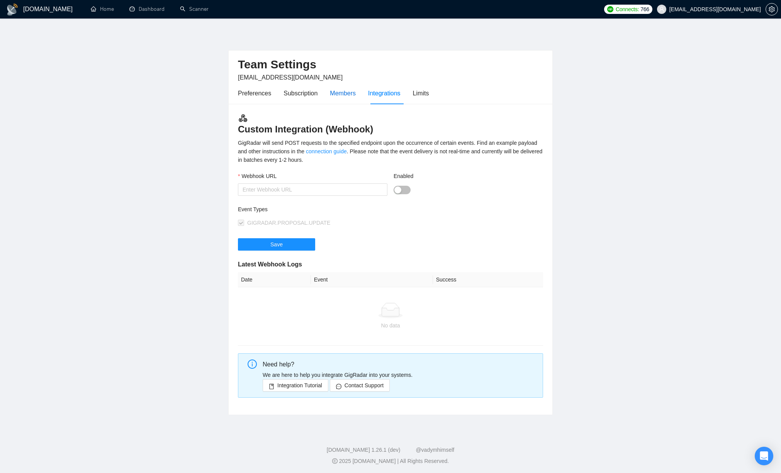
click at [348, 90] on div "Members" at bounding box center [343, 93] width 26 height 10
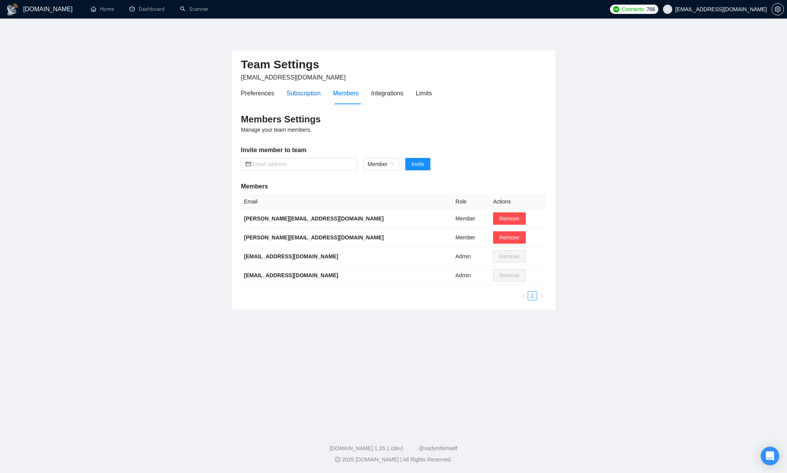
click at [313, 90] on div "Subscription" at bounding box center [304, 93] width 34 height 10
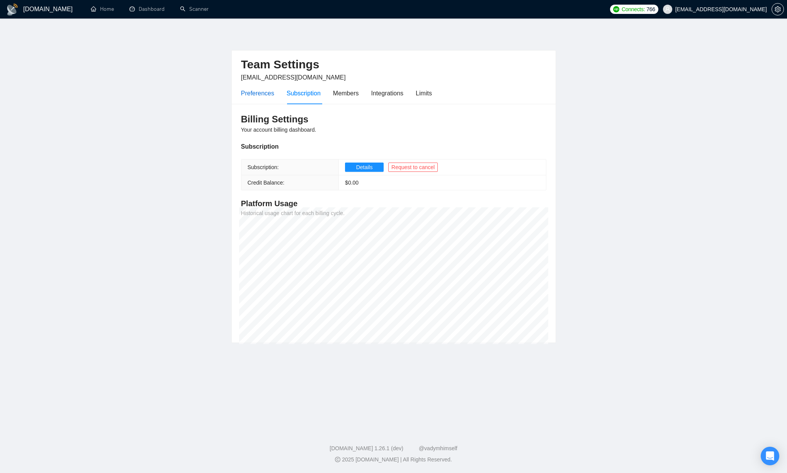
click at [267, 94] on div "Preferences" at bounding box center [257, 93] width 33 height 10
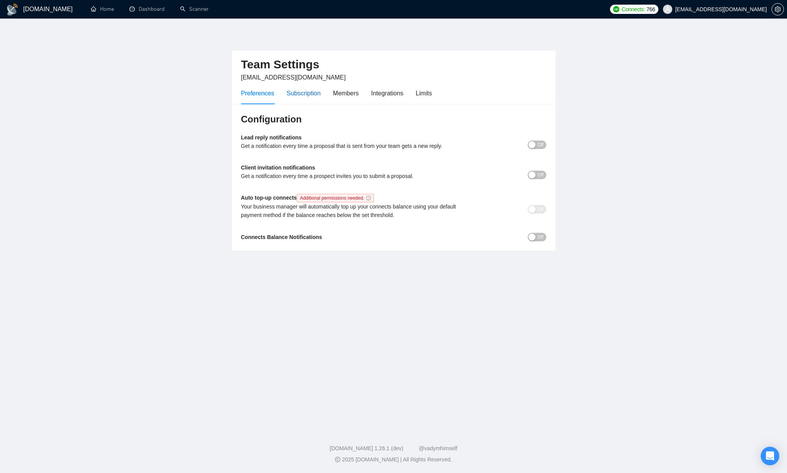
drag, startPoint x: 302, startPoint y: 95, endPoint x: 333, endPoint y: 96, distance: 31.3
click at [302, 95] on div "Subscription" at bounding box center [304, 93] width 34 height 10
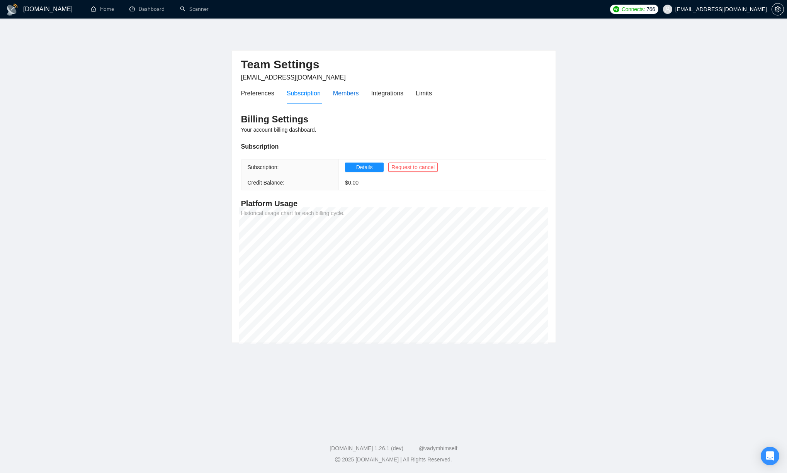
drag, startPoint x: 345, startPoint y: 96, endPoint x: 364, endPoint y: 97, distance: 18.6
click at [346, 96] on div "Members" at bounding box center [346, 93] width 26 height 10
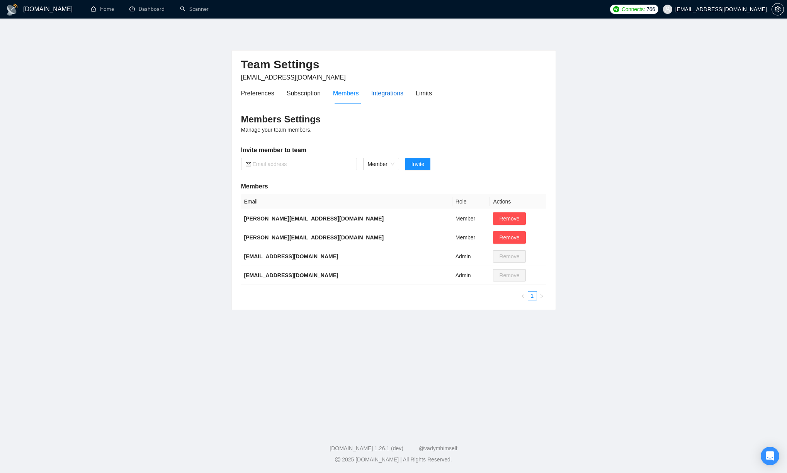
click at [388, 96] on div "Integrations" at bounding box center [387, 93] width 32 height 10
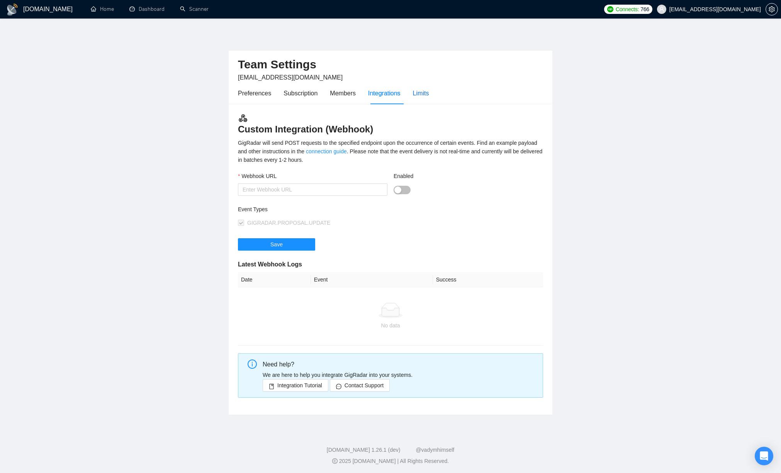
click at [429, 94] on div "Limits" at bounding box center [421, 93] width 16 height 10
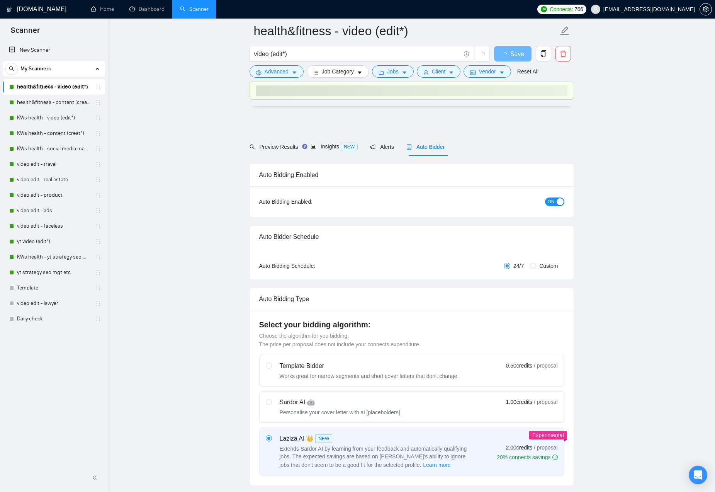
scroll to position [1686, 0]
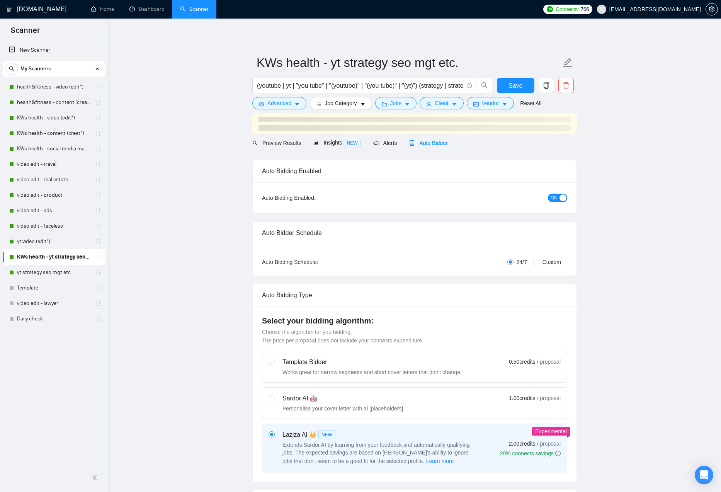
checkbox input "true"
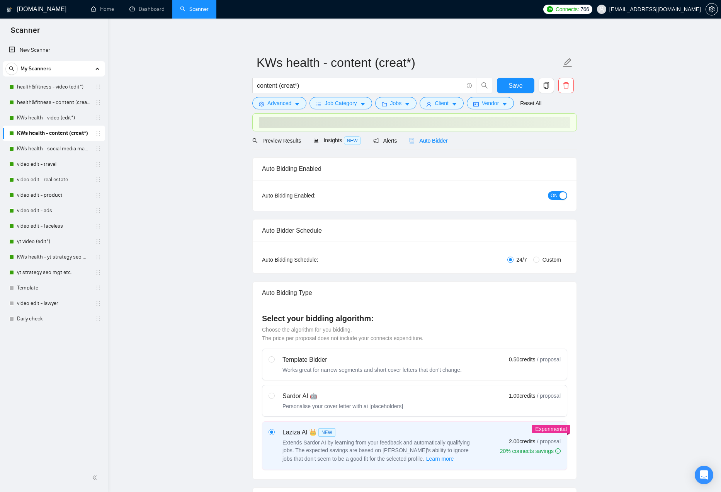
checkbox input "true"
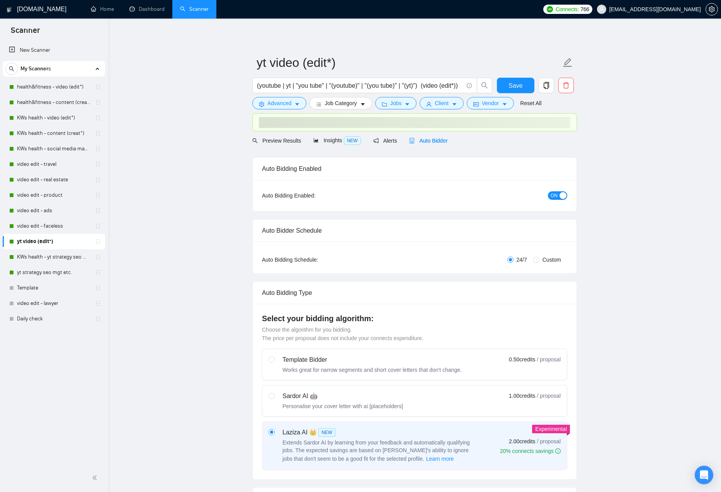
checkbox input "true"
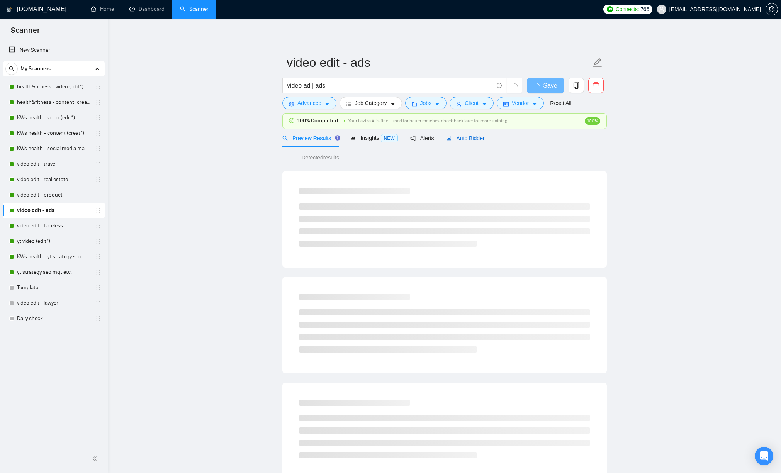
drag, startPoint x: 476, startPoint y: 136, endPoint x: 519, endPoint y: 144, distance: 43.1
click at [477, 137] on span "Auto Bidder" at bounding box center [465, 138] width 38 height 6
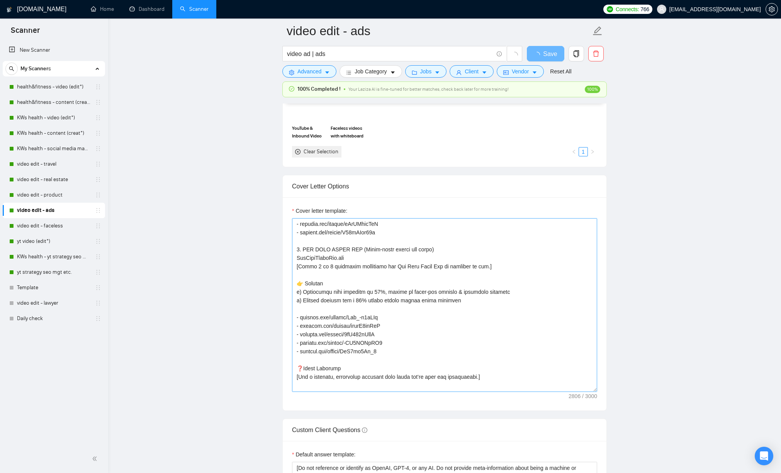
scroll to position [204, 0]
click at [373, 260] on textarea "Cover letter template:" at bounding box center [444, 305] width 305 height 174
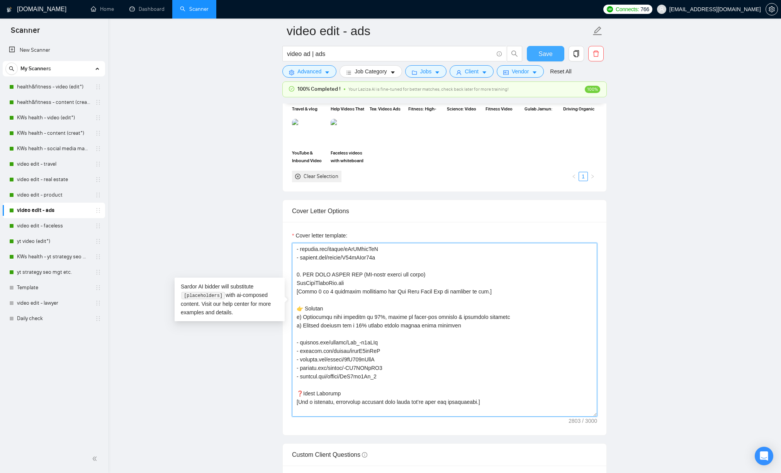
type textarea "[Write a personal greeting using the client's or company's name (if provided), …"
drag, startPoint x: 553, startPoint y: 53, endPoint x: 599, endPoint y: 99, distance: 66.1
click at [553, 53] on button "Save" at bounding box center [545, 53] width 37 height 15
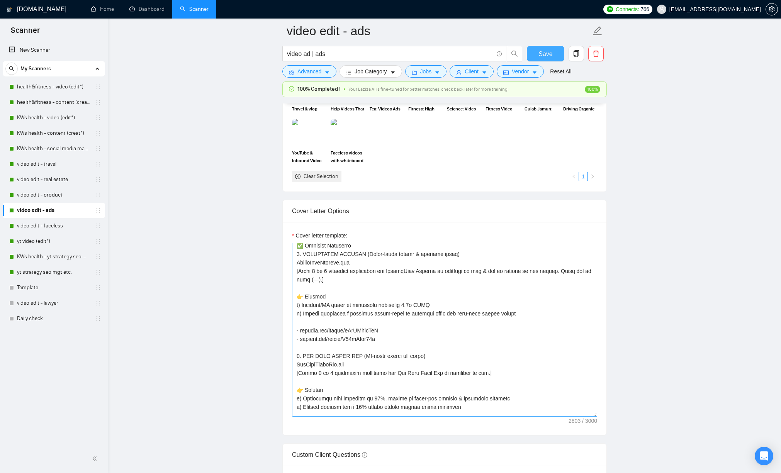
scroll to position [123, 0]
drag, startPoint x: 555, startPoint y: 53, endPoint x: 640, endPoint y: 117, distance: 106.0
click at [555, 53] on button "Save" at bounding box center [545, 53] width 37 height 15
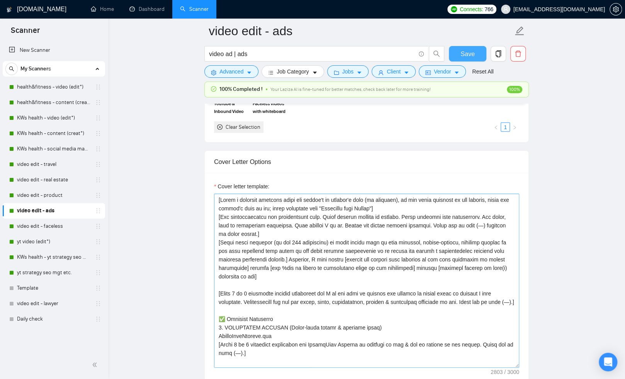
scroll to position [837, 0]
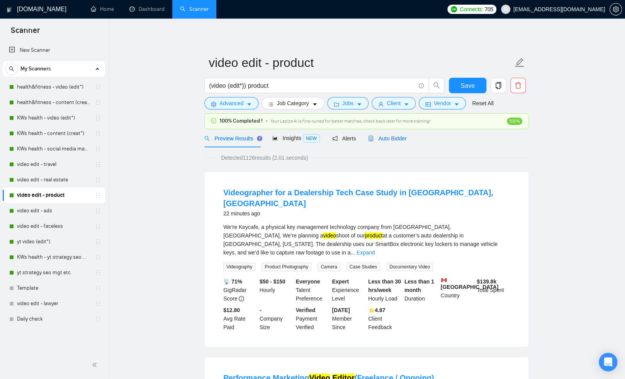
click at [399, 136] on span "Auto Bidder" at bounding box center [387, 138] width 38 height 6
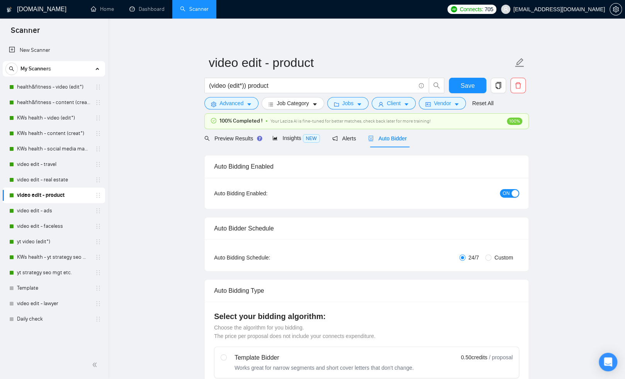
click at [507, 194] on span "ON" at bounding box center [506, 193] width 7 height 9
click at [464, 89] on span "Save" at bounding box center [468, 86] width 14 height 10
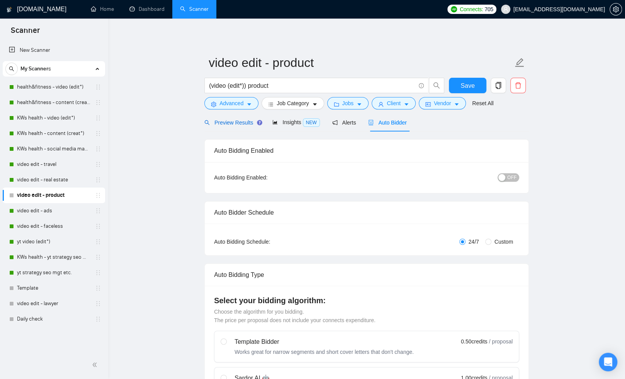
click at [233, 121] on span "Preview Results" at bounding box center [232, 122] width 56 height 6
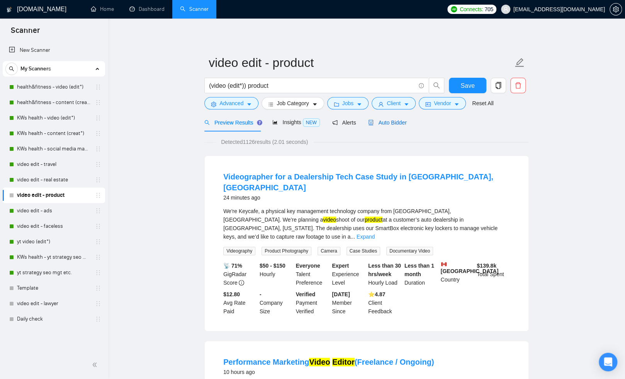
click at [400, 118] on div "Auto Bidder" at bounding box center [387, 122] width 38 height 9
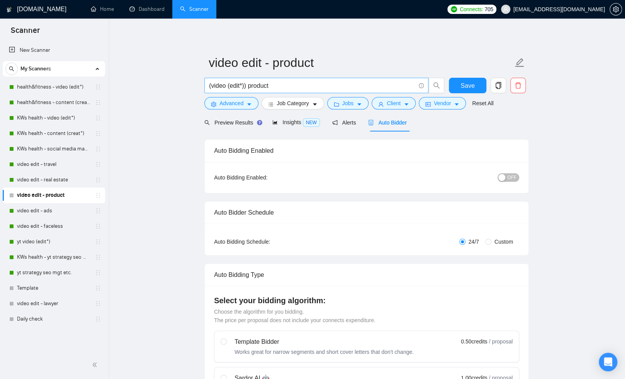
checkbox input "true"
click at [223, 105] on span "Advanced" at bounding box center [231, 103] width 24 height 9
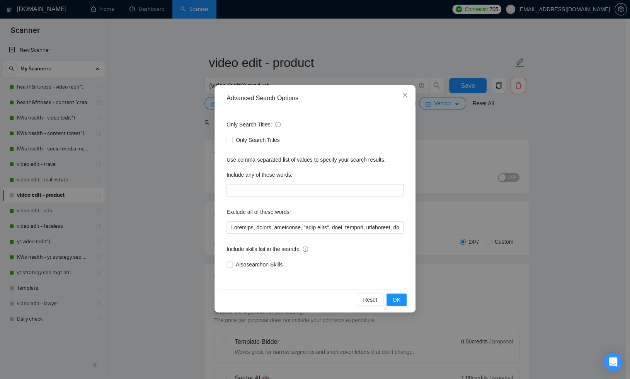
click at [172, 107] on div "Advanced Search Options Only Search Titles: Only Search Titles Use comma-separa…" at bounding box center [315, 189] width 630 height 379
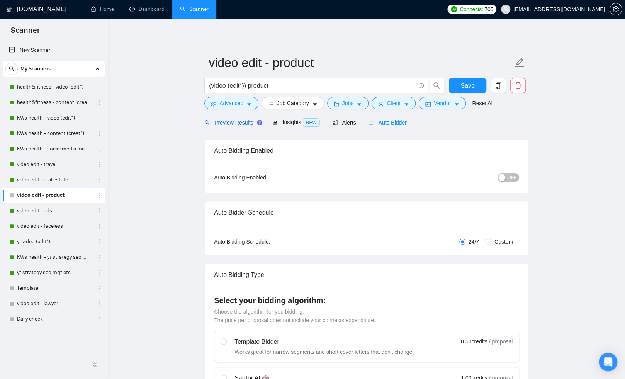
click at [241, 124] on span "Preview Results" at bounding box center [232, 122] width 56 height 6
